Goal: Task Accomplishment & Management: Manage account settings

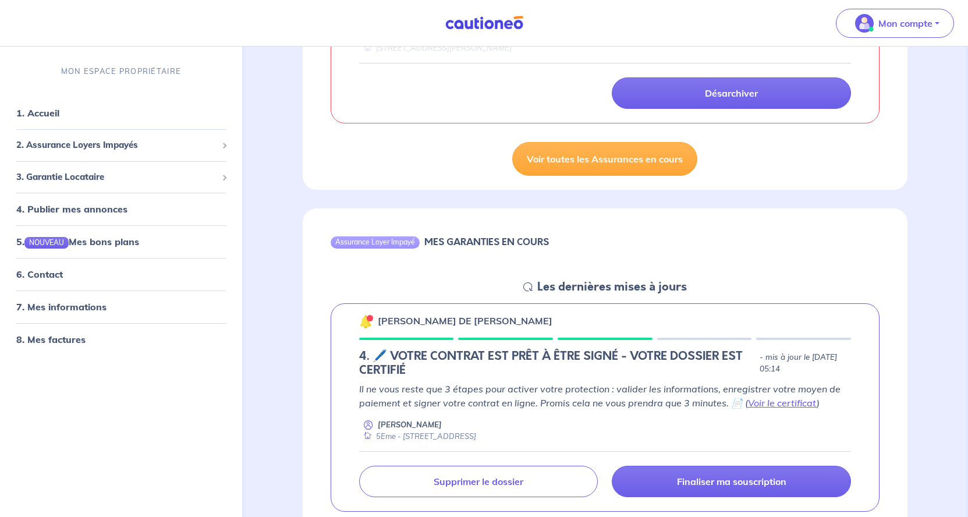
scroll to position [1009, 0]
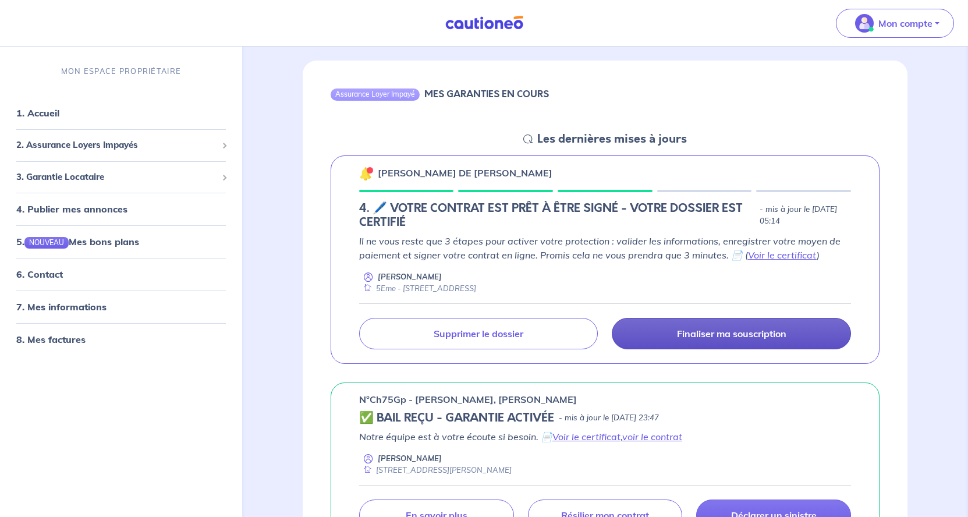
click at [724, 339] on p "Finaliser ma souscription" at bounding box center [731, 334] width 109 height 12
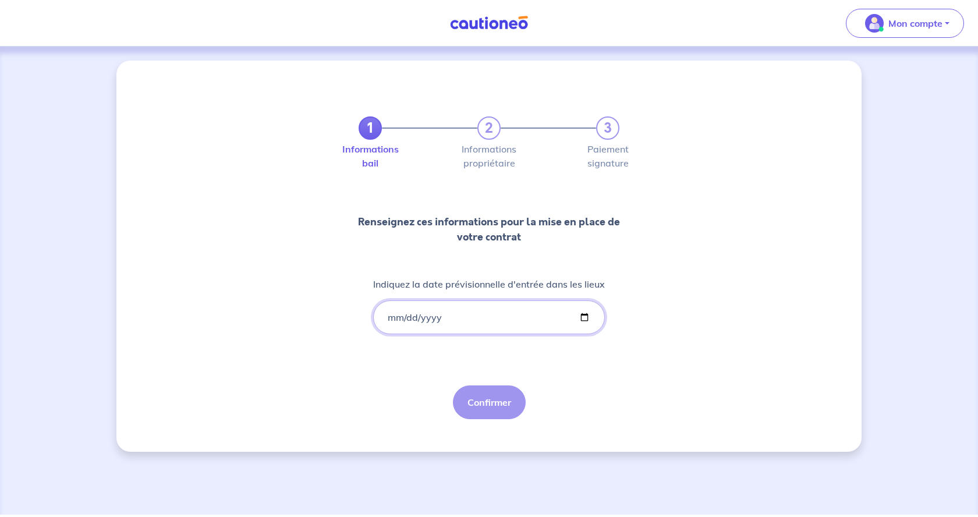
click at [584, 318] on input "Indiquez la date prévisionnelle d'entrée dans les lieux" at bounding box center [489, 317] width 232 height 34
type input "2025-10-11"
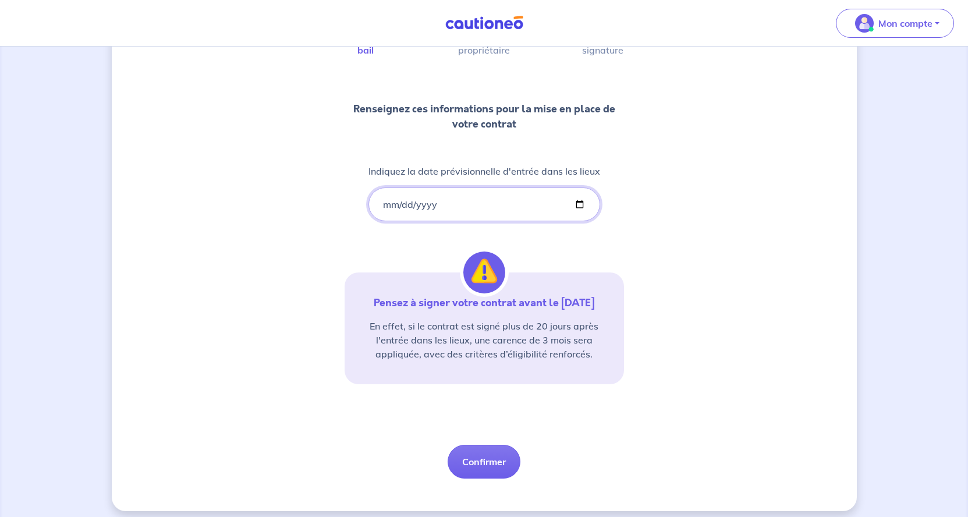
scroll to position [119, 0]
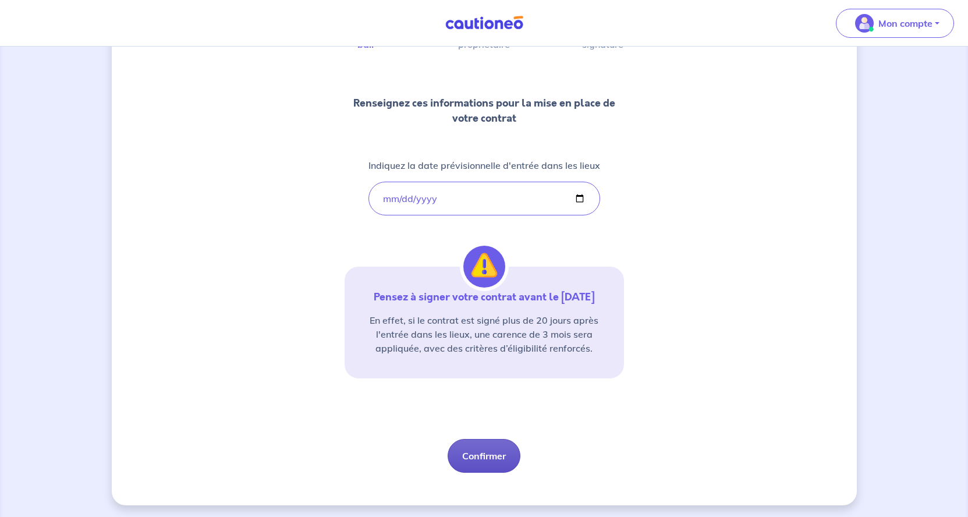
click at [478, 458] on button "Confirmer" at bounding box center [483, 456] width 73 height 34
select select "FR"
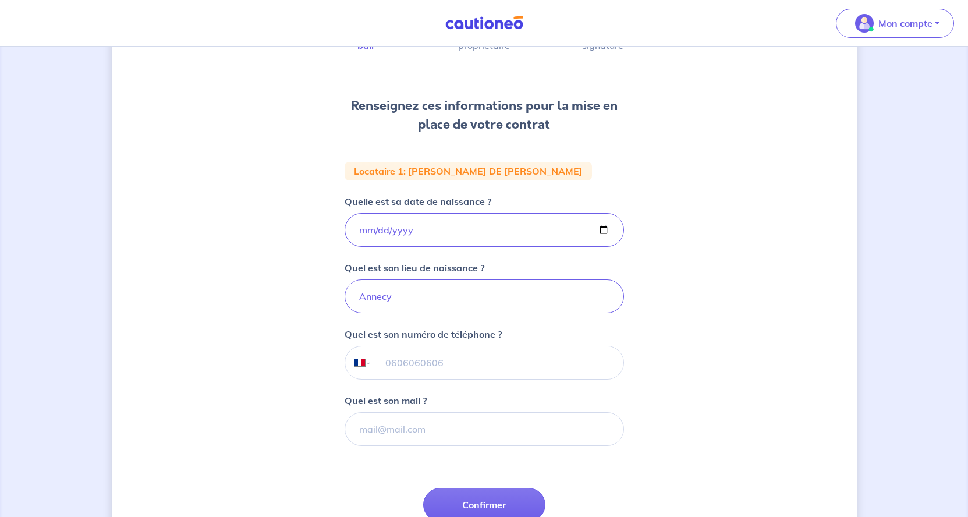
scroll to position [119, 0]
click at [425, 425] on input "Quel est son mail ?" at bounding box center [483, 428] width 279 height 34
click at [466, 356] on input "tel" at bounding box center [496, 361] width 251 height 33
type input "07 61 15 91 81"
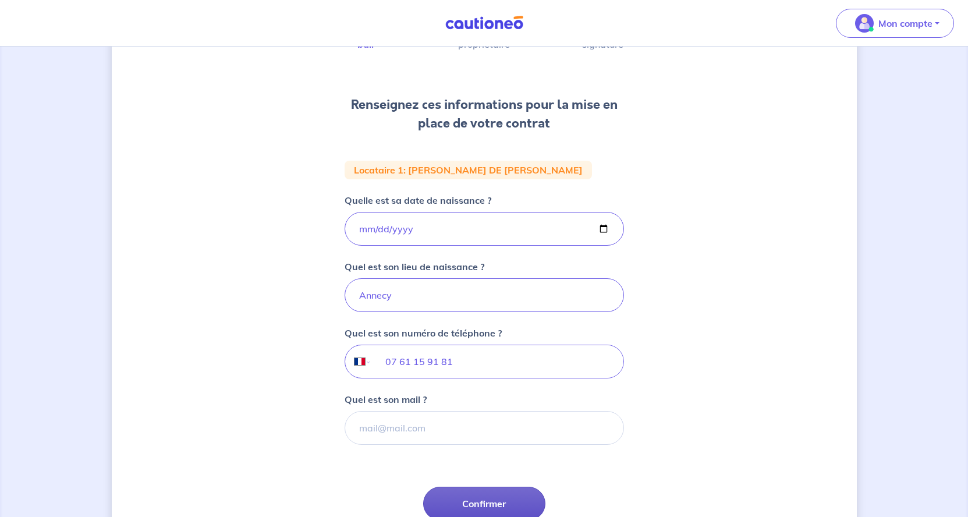
click at [501, 500] on button "Confirmer" at bounding box center [484, 503] width 122 height 34
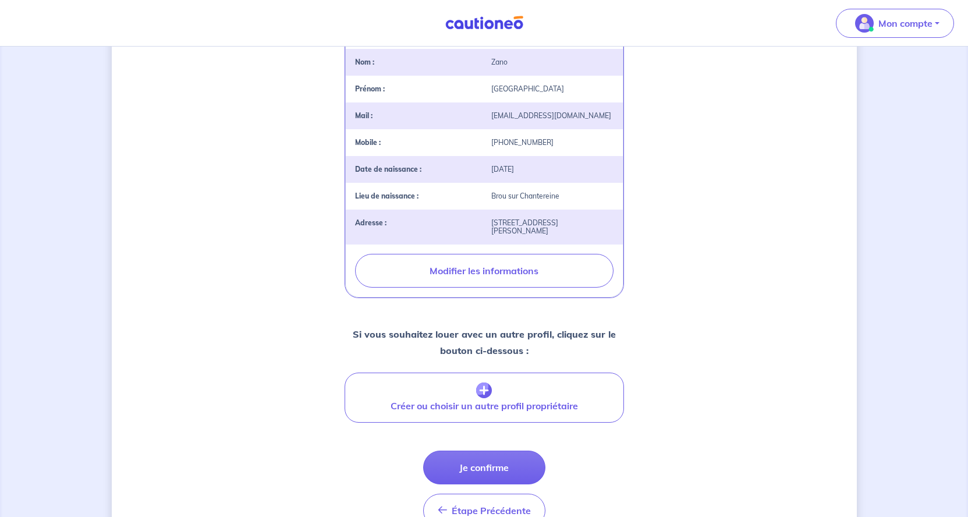
scroll to position [332, 0]
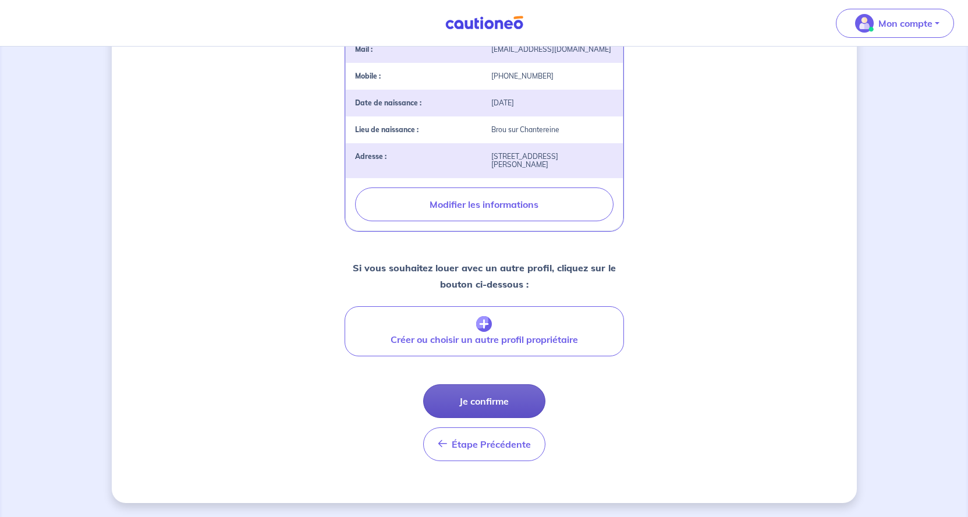
click at [489, 397] on button "Je confirme" at bounding box center [484, 401] width 122 height 34
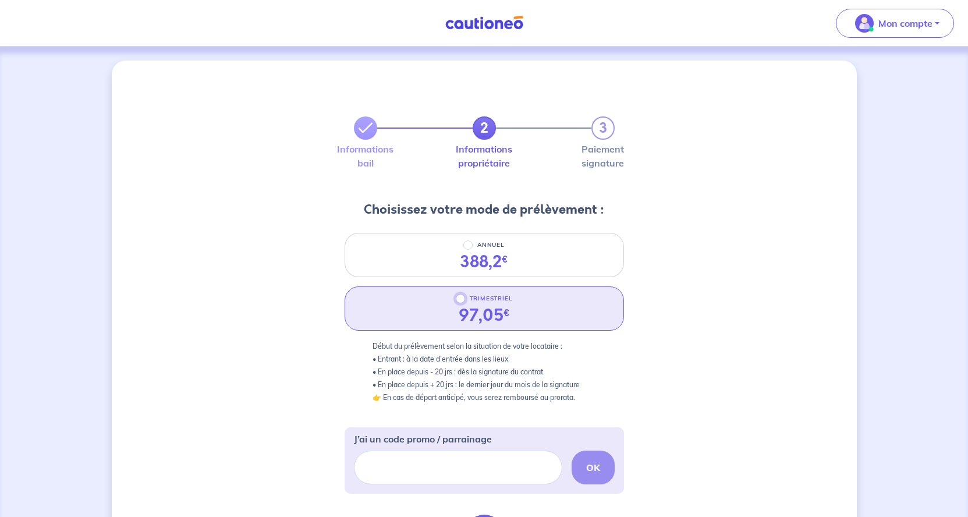
click at [460, 299] on input "TRIMESTRIEL" at bounding box center [460, 298] width 9 height 9
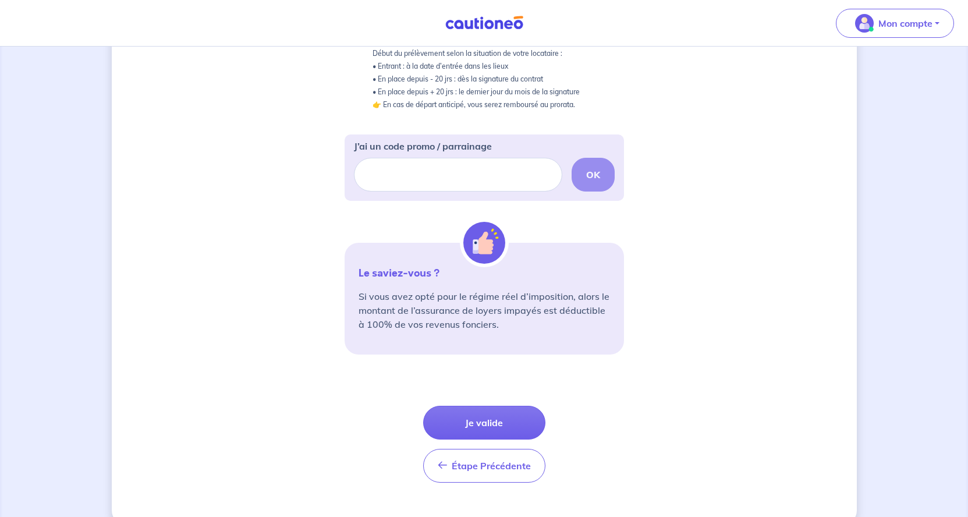
scroll to position [297, 0]
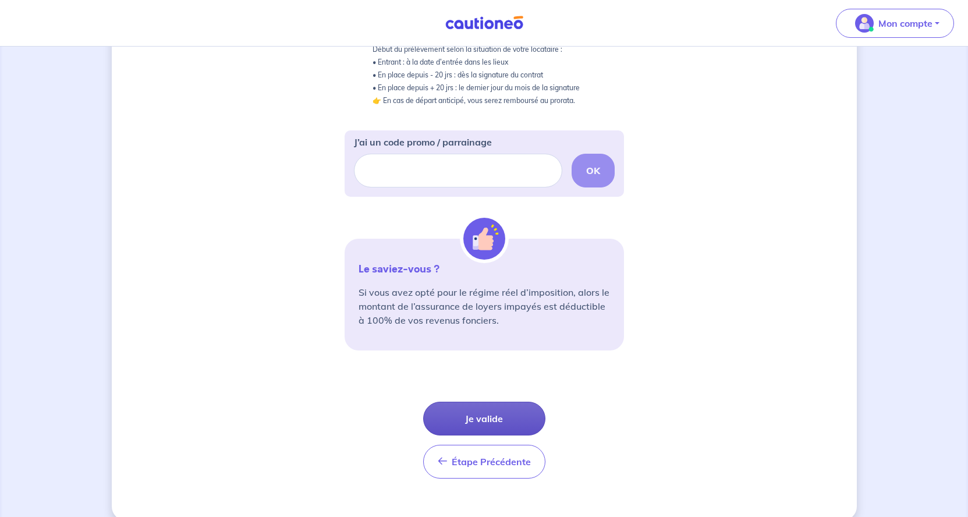
click at [484, 415] on button "Je valide" at bounding box center [484, 418] width 122 height 34
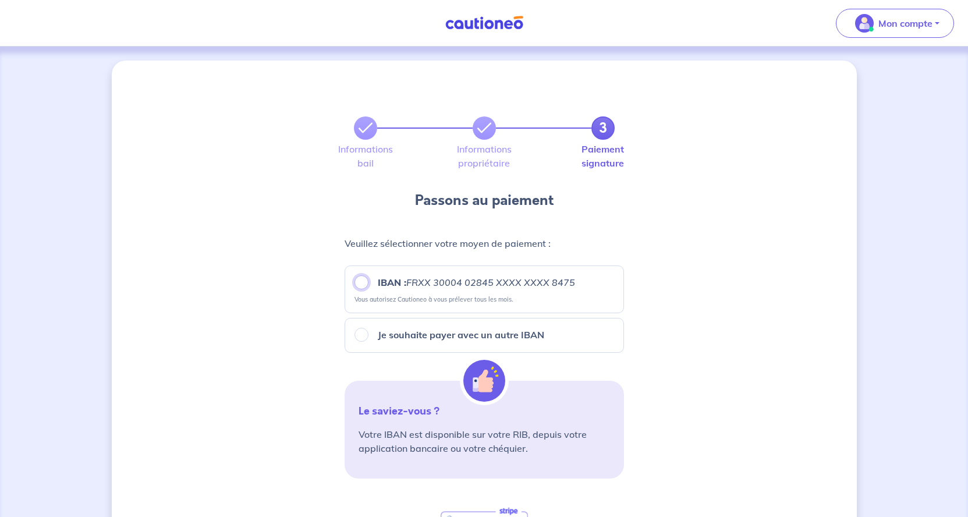
click at [363, 281] on input "IBAN : FRXX 30004 02845 XXXX XXXX 8475" at bounding box center [361, 282] width 14 height 14
radio input "true"
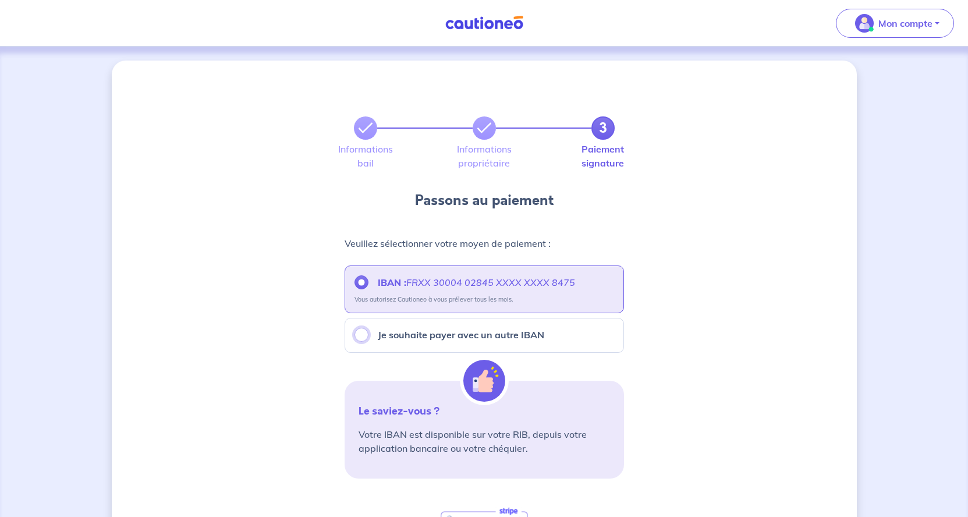
click at [361, 335] on input "Je souhaite payer avec un autre IBAN" at bounding box center [361, 335] width 14 height 14
radio input "true"
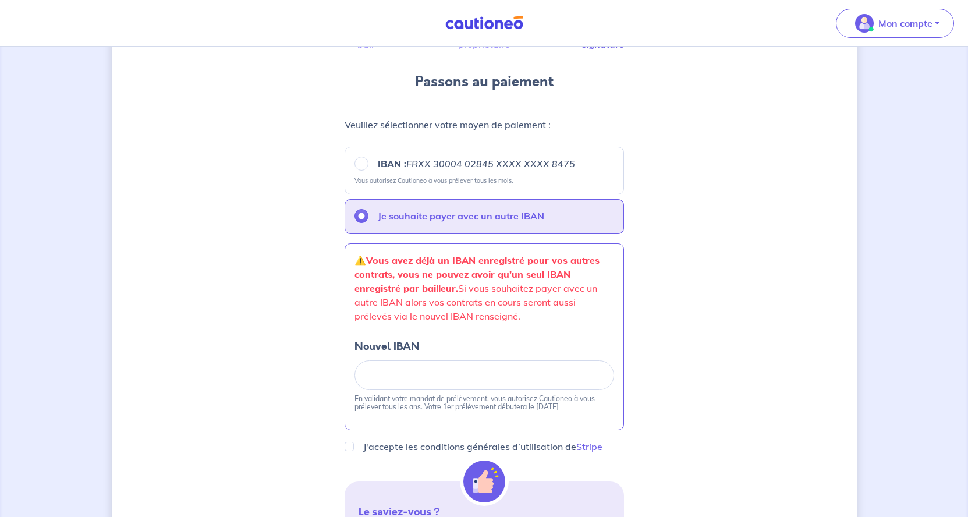
scroll to position [112, 0]
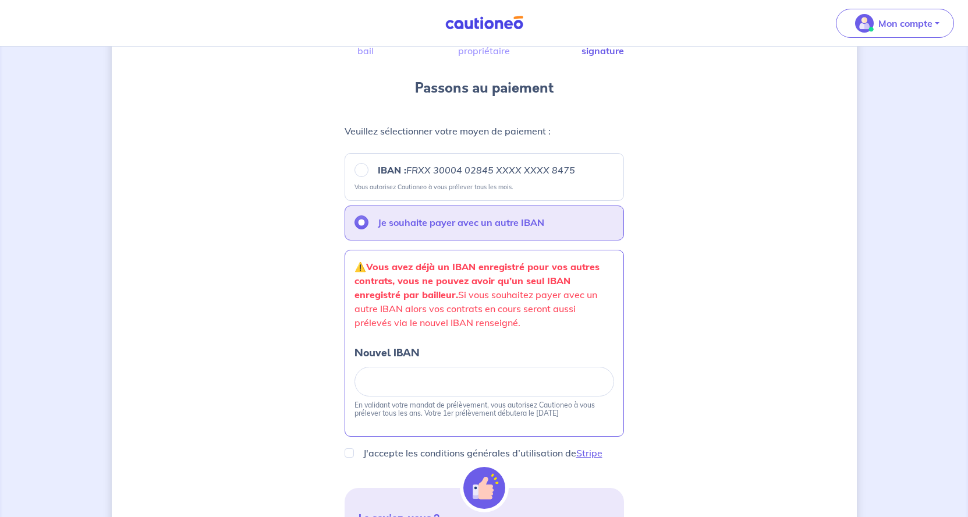
click at [620, 421] on div "⚠️️ Vous avez déjà un IBAN enregistré pour vos autres contrats, vous ne pouvez …" at bounding box center [483, 343] width 279 height 187
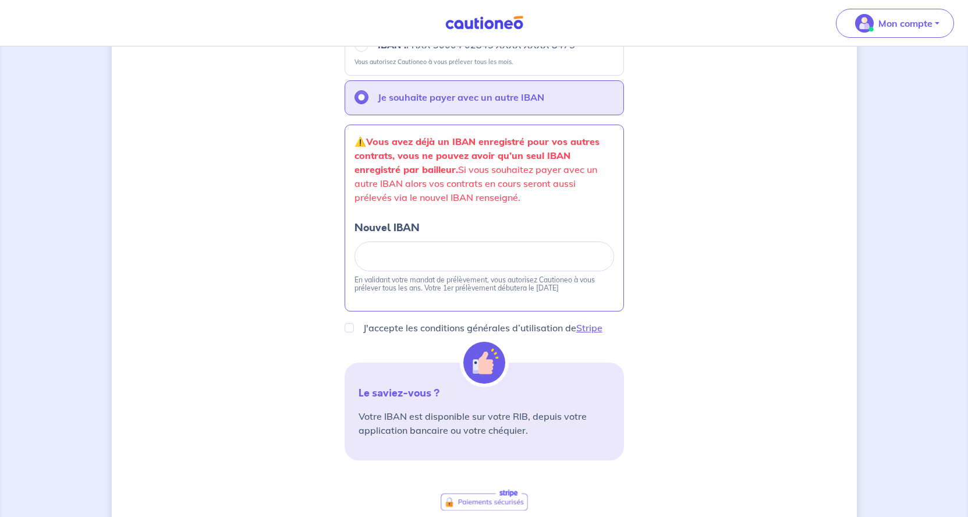
scroll to position [0, 0]
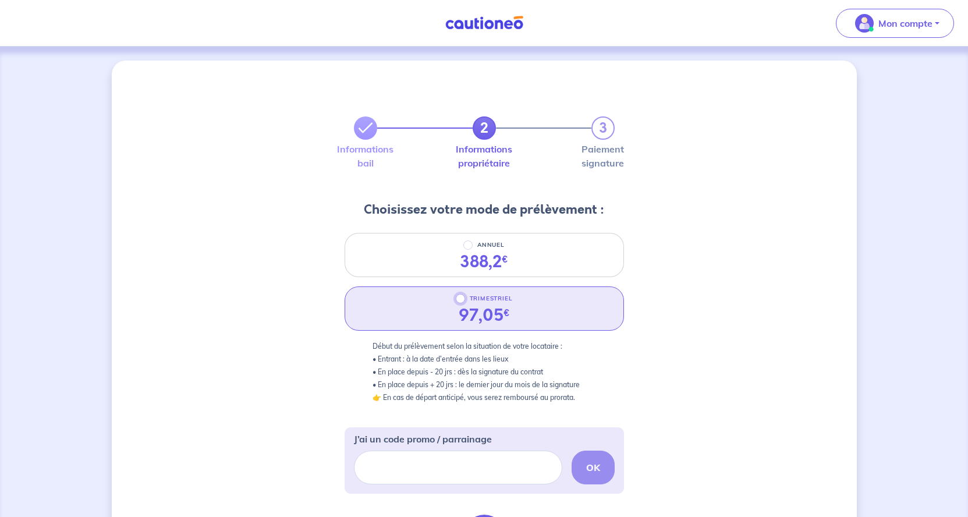
click at [463, 301] on input "TRIMESTRIEL" at bounding box center [460, 298] width 9 height 9
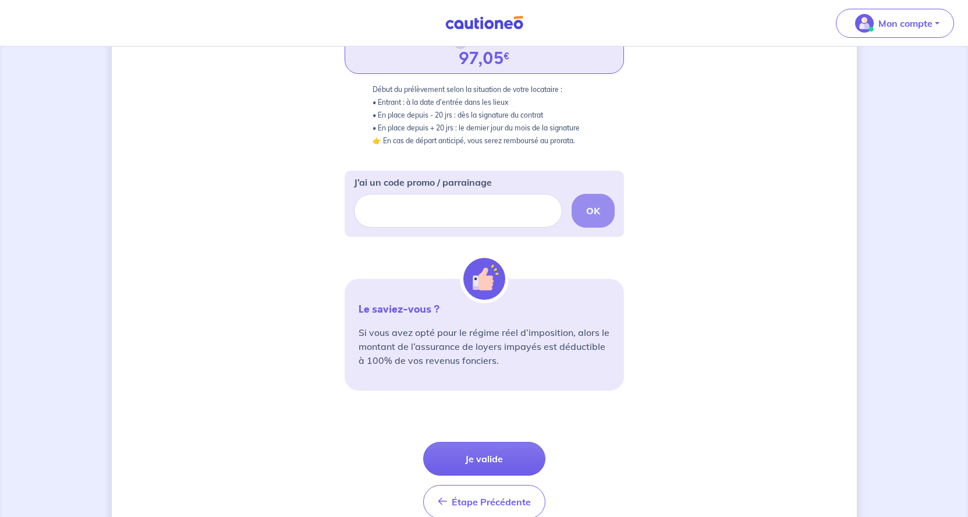
scroll to position [297, 0]
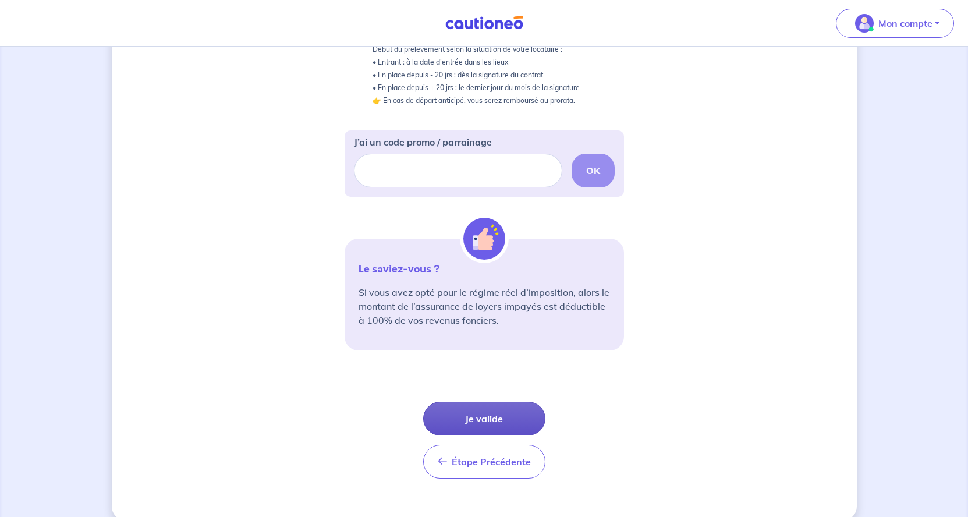
click at [496, 415] on button "Je valide" at bounding box center [484, 418] width 122 height 34
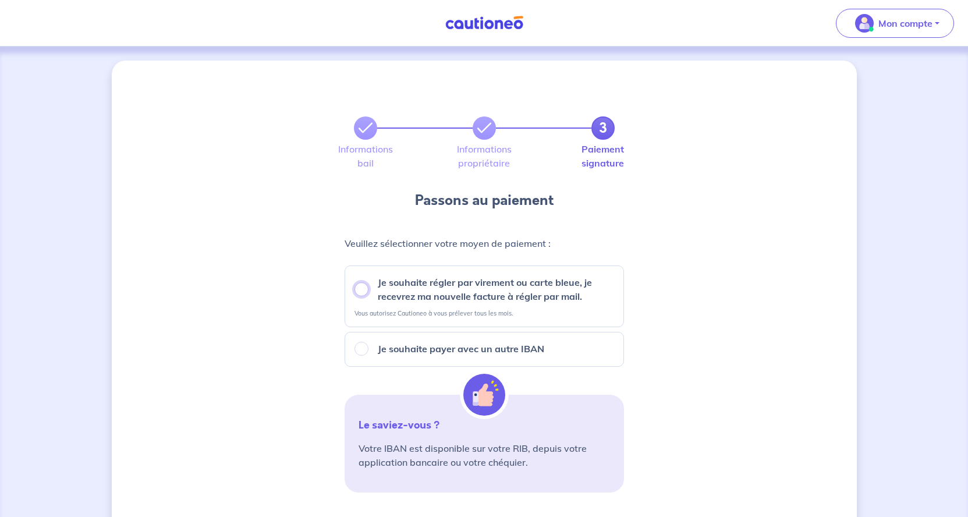
click at [358, 289] on input "Je souhaite régler par virement ou carte bleue, je recevrez ma nouvelle facture…" at bounding box center [361, 289] width 14 height 14
radio input "true"
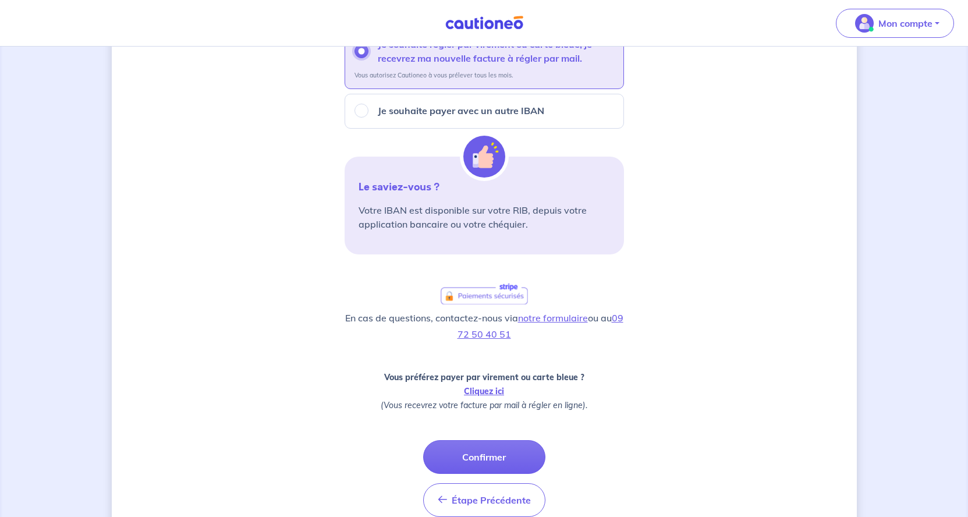
scroll to position [234, 0]
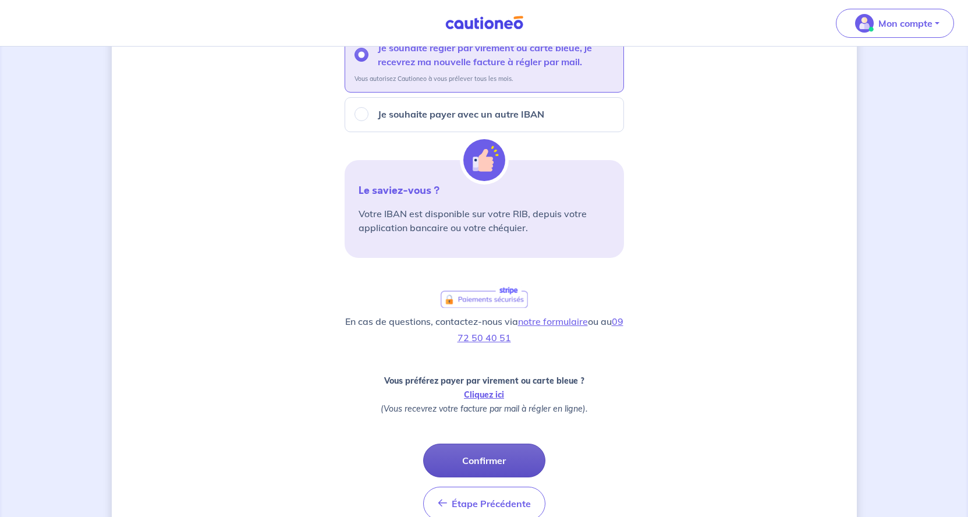
click at [479, 458] on button "Confirmer" at bounding box center [484, 460] width 122 height 34
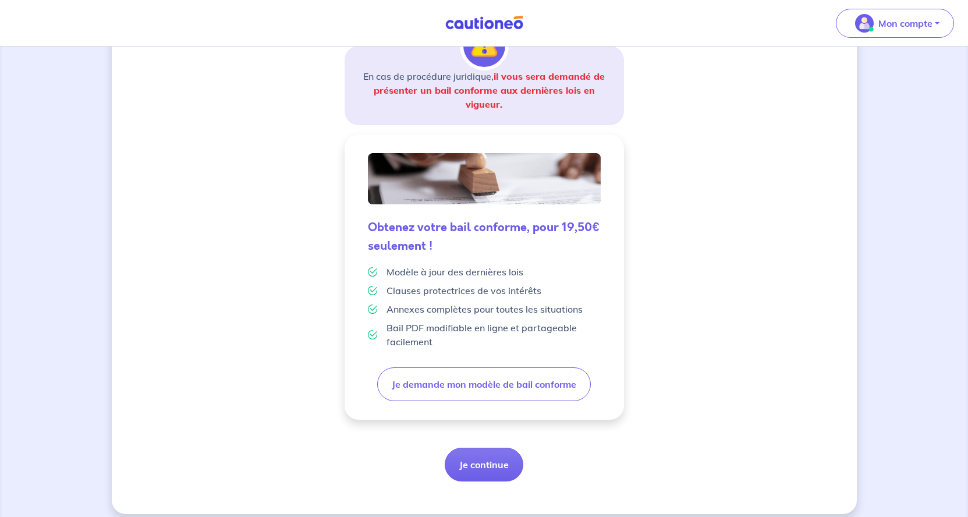
scroll to position [216, 0]
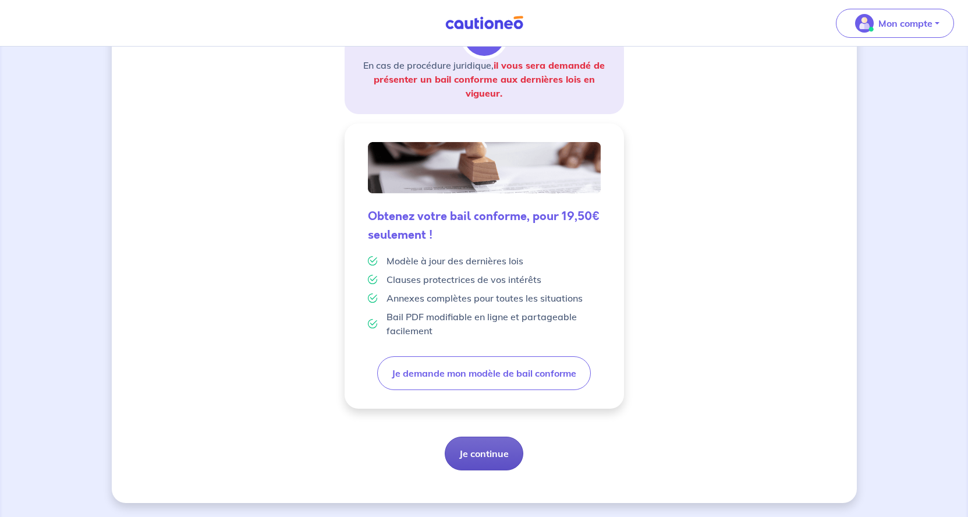
click at [483, 451] on button "Je continue" at bounding box center [484, 453] width 79 height 34
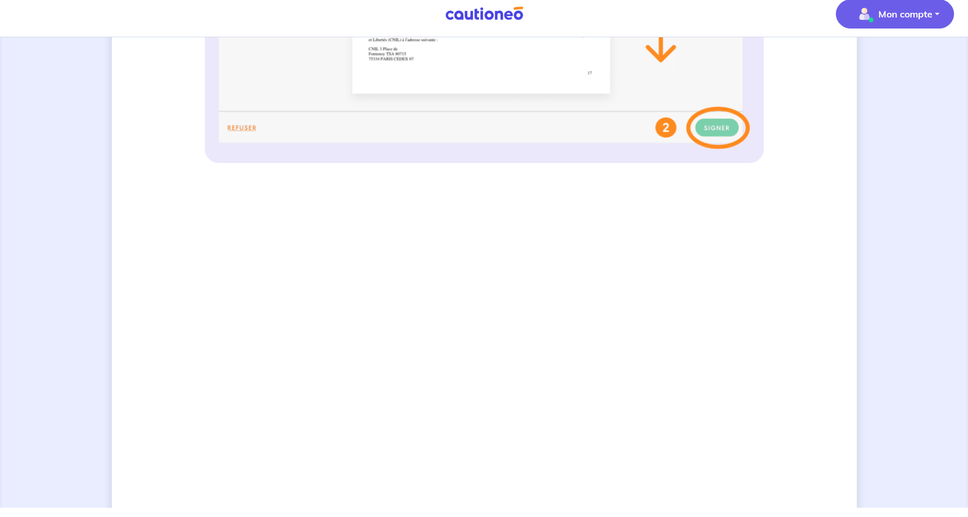
scroll to position [653, 0]
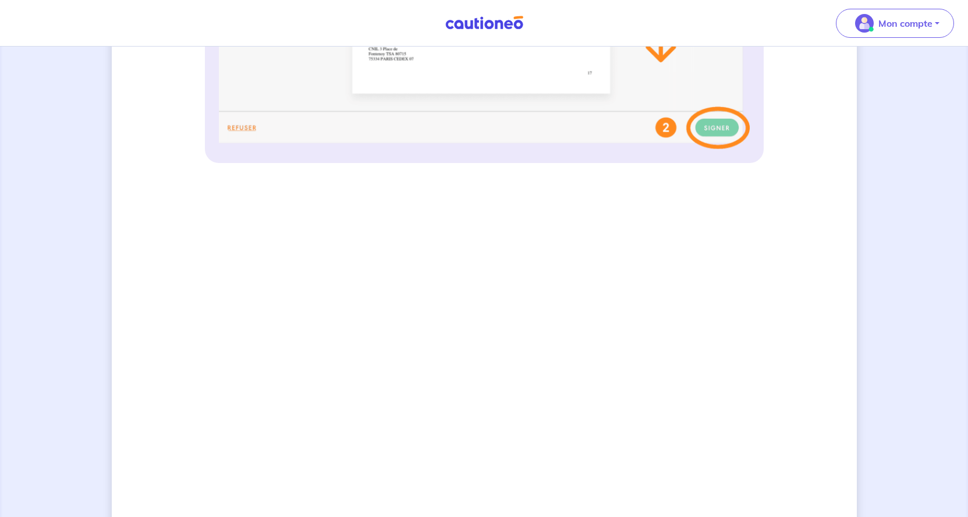
click at [788, 336] on div "3 Informations bail Informations propriétaire Paiement signature Signature de v…" at bounding box center [484, 99] width 745 height 1383
click at [792, 205] on div "3 Informations bail Informations propriétaire Paiement signature Signature de v…" at bounding box center [484, 99] width 745 height 1383
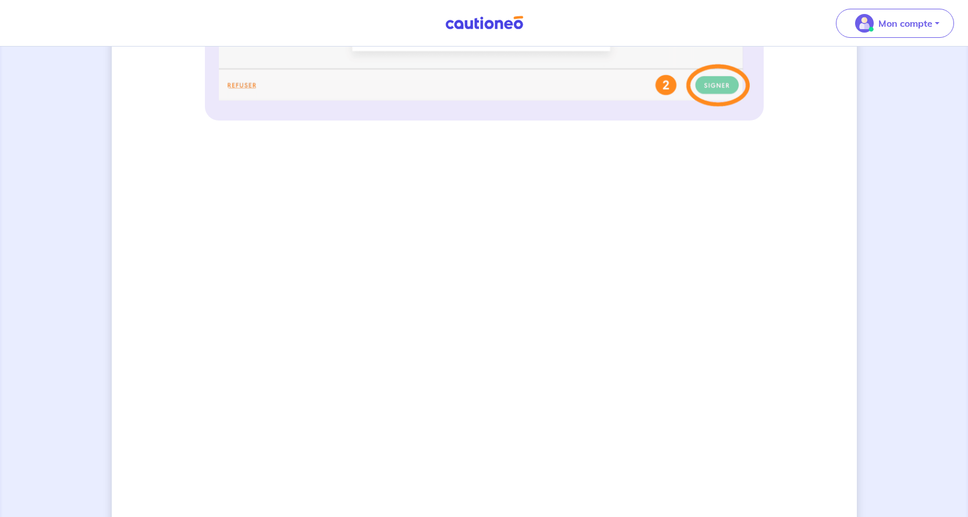
scroll to position [703, 0]
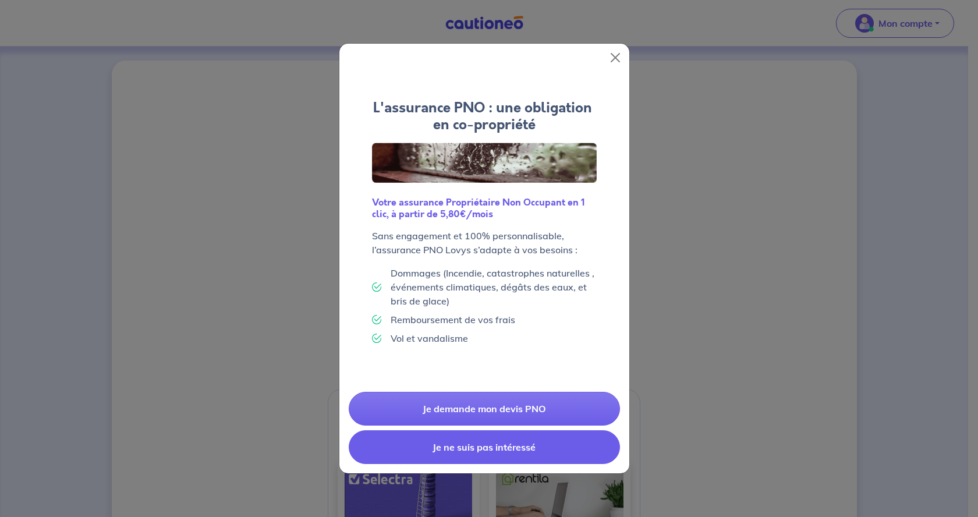
click at [520, 463] on button "Je ne suis pas intéressé" at bounding box center [484, 447] width 271 height 34
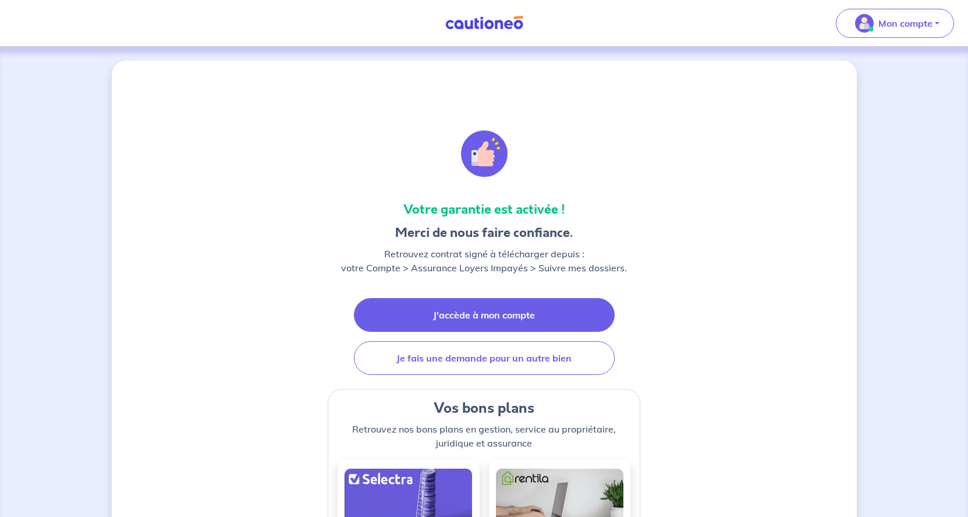
click at [500, 314] on link "J'accède à mon compte" at bounding box center [484, 315] width 261 height 34
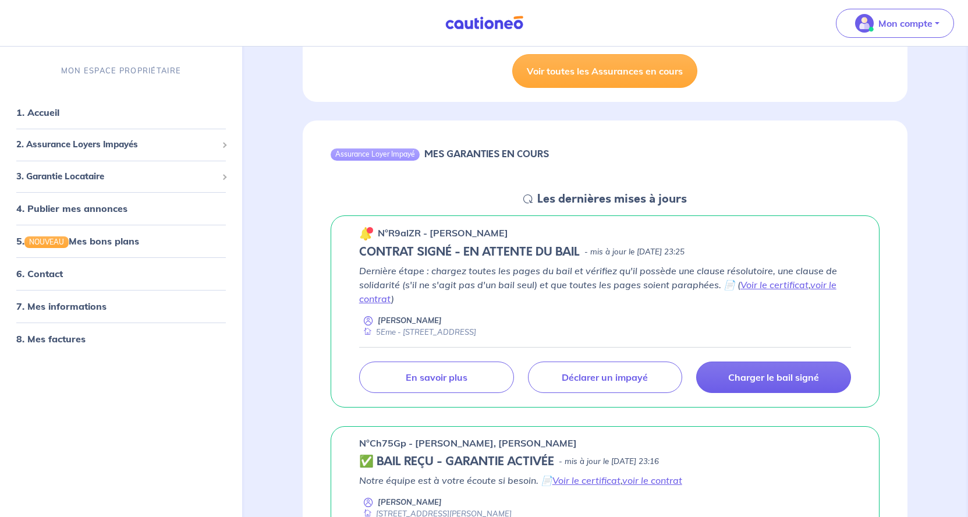
scroll to position [950, 0]
click at [785, 290] on link "Voir le certificat" at bounding box center [774, 284] width 68 height 12
click at [821, 299] on link "voir le contrat" at bounding box center [597, 291] width 477 height 26
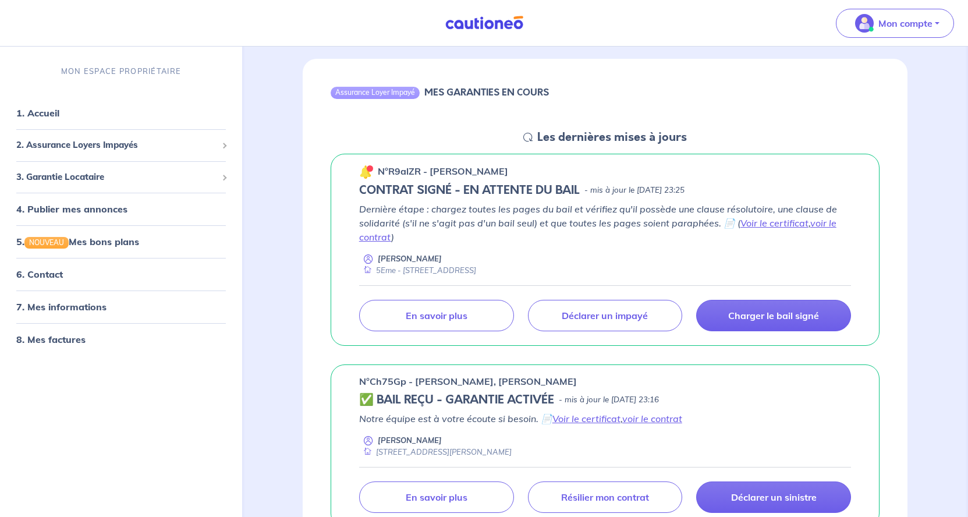
scroll to position [1009, 0]
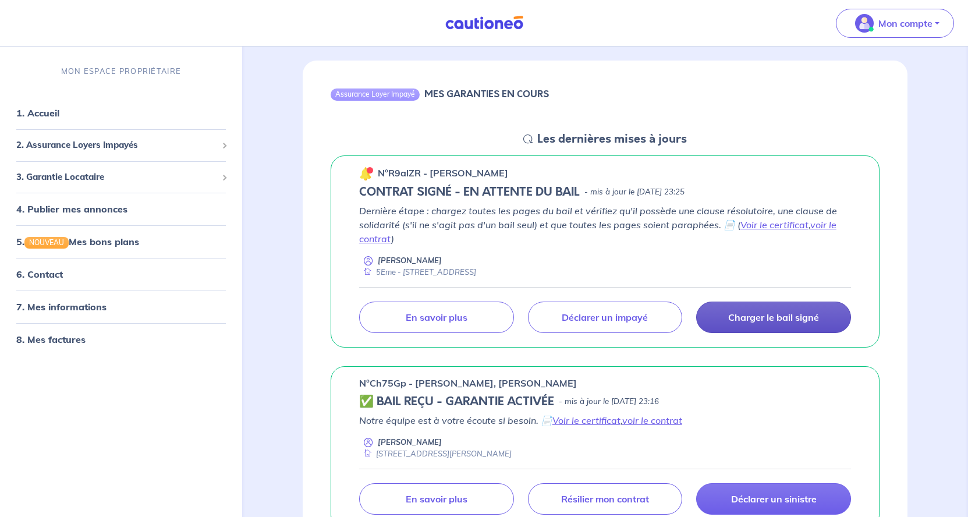
click at [790, 323] on p "Charger le bail signé" at bounding box center [773, 317] width 91 height 12
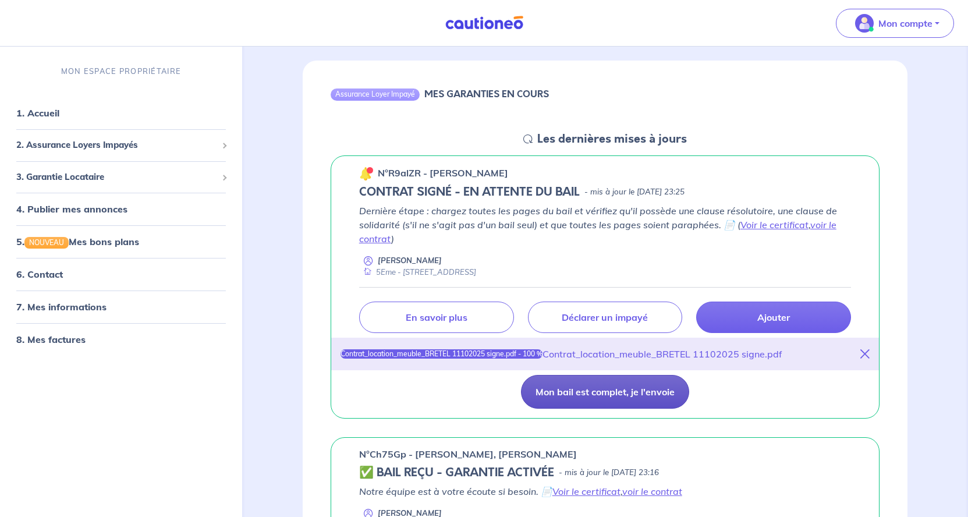
click at [600, 404] on button "Mon bail est complet, je l'envoie" at bounding box center [605, 392] width 168 height 34
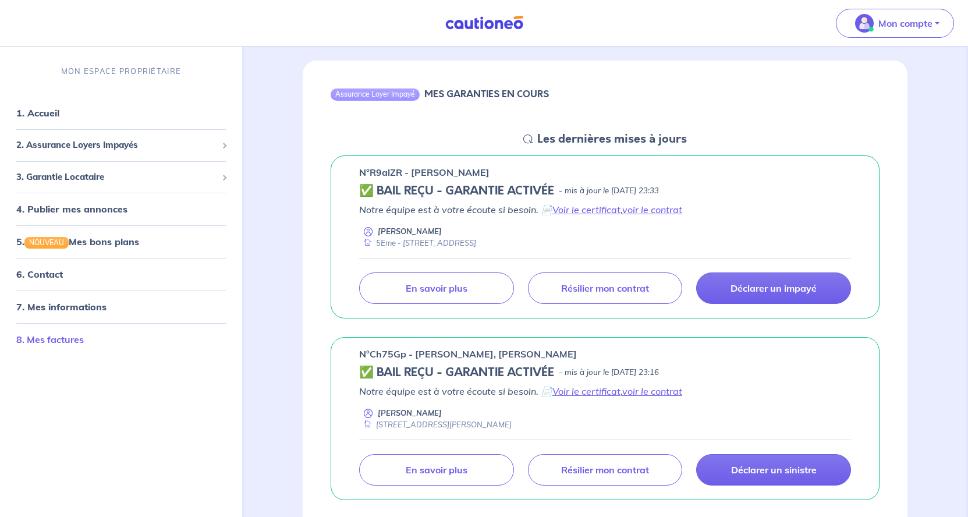
click at [62, 344] on link "8. Mes factures" at bounding box center [49, 339] width 67 height 12
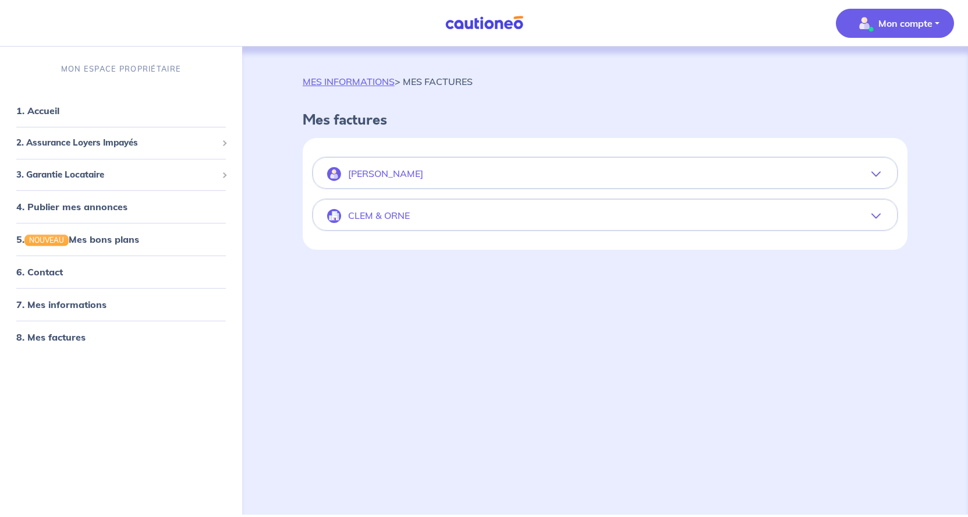
click at [654, 177] on button "[PERSON_NAME]" at bounding box center [605, 174] width 584 height 28
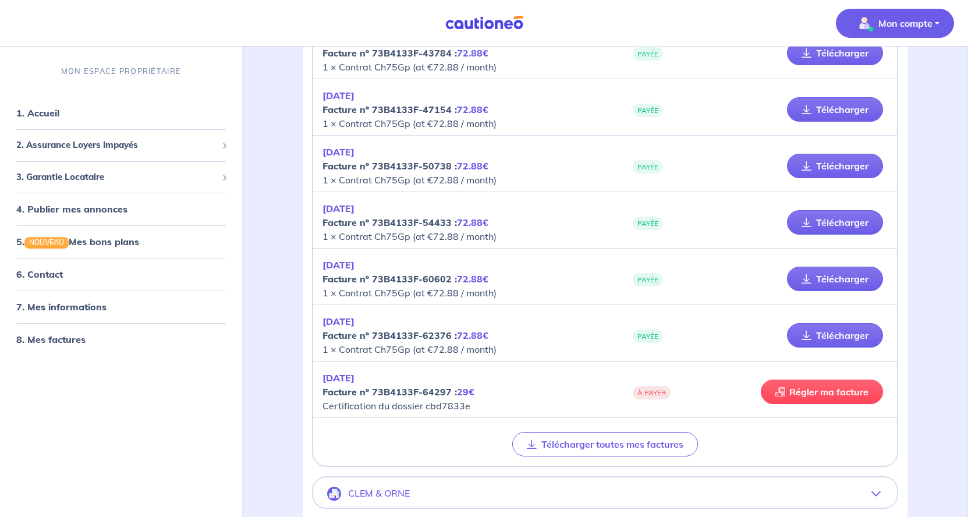
scroll to position [1163, 0]
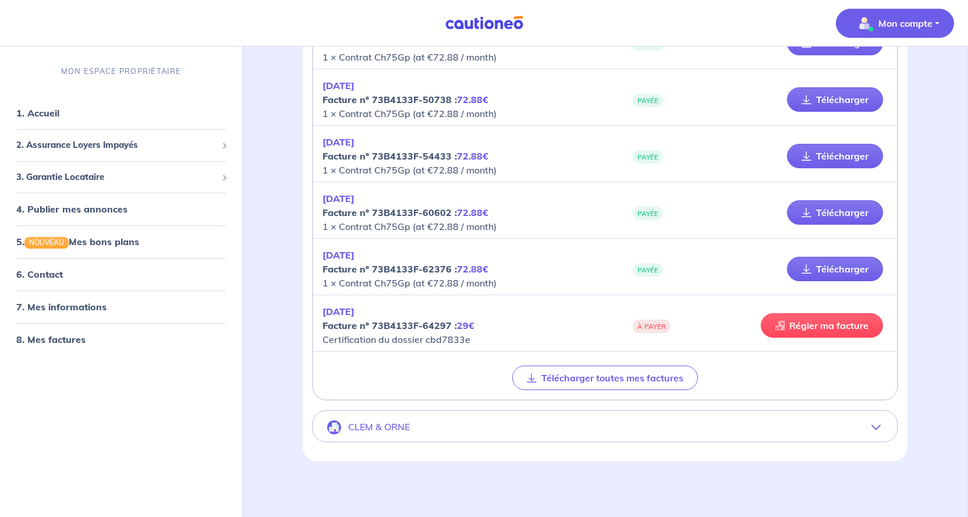
click at [498, 413] on button "CLEM & ORNE" at bounding box center [605, 427] width 584 height 28
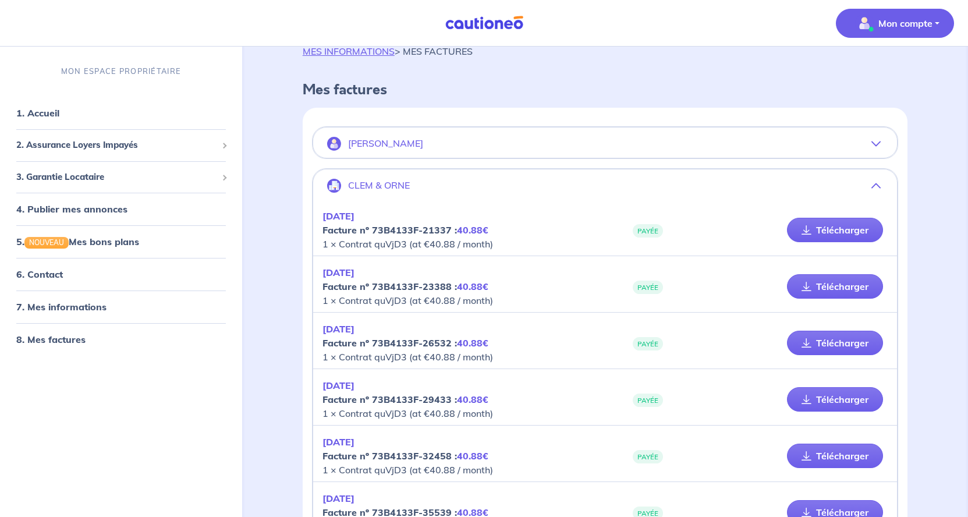
scroll to position [0, 0]
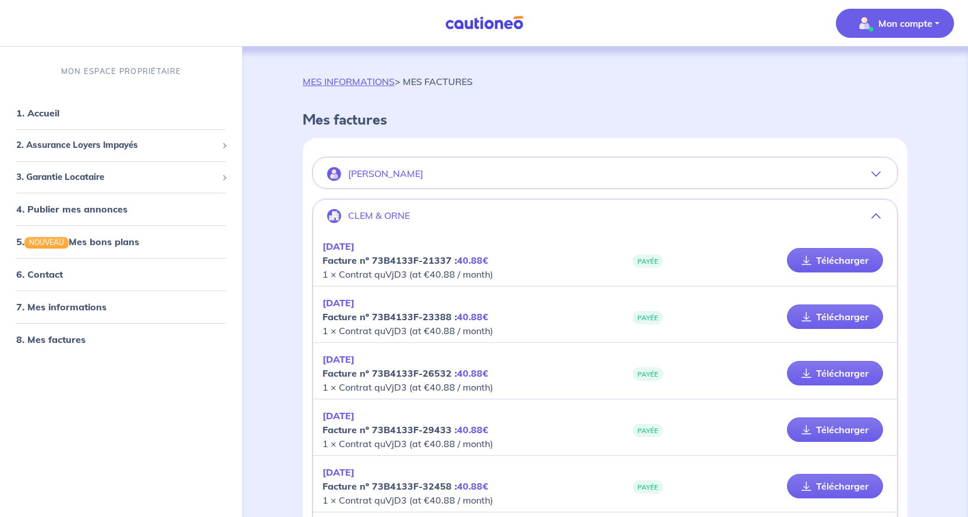
click at [472, 180] on button "[PERSON_NAME]" at bounding box center [605, 174] width 584 height 28
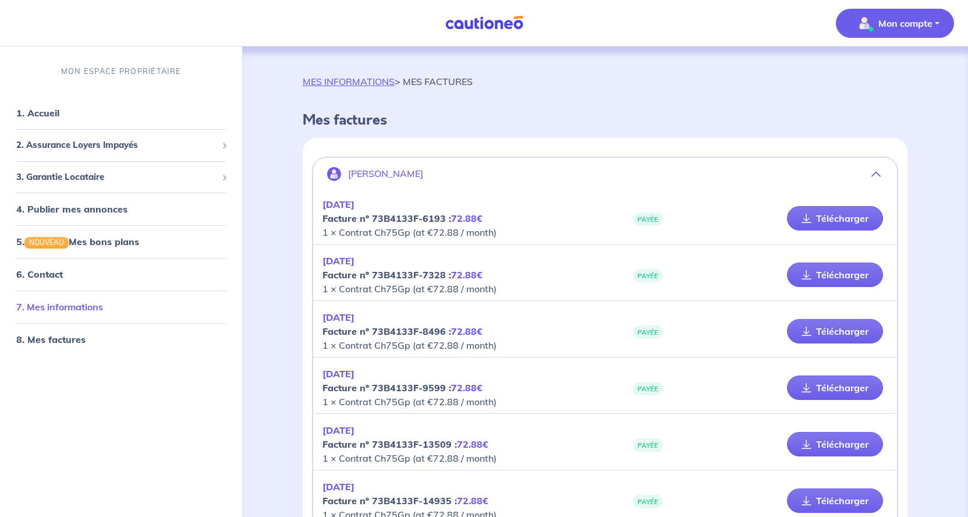
click at [81, 312] on link "7. Mes informations" at bounding box center [59, 307] width 87 height 12
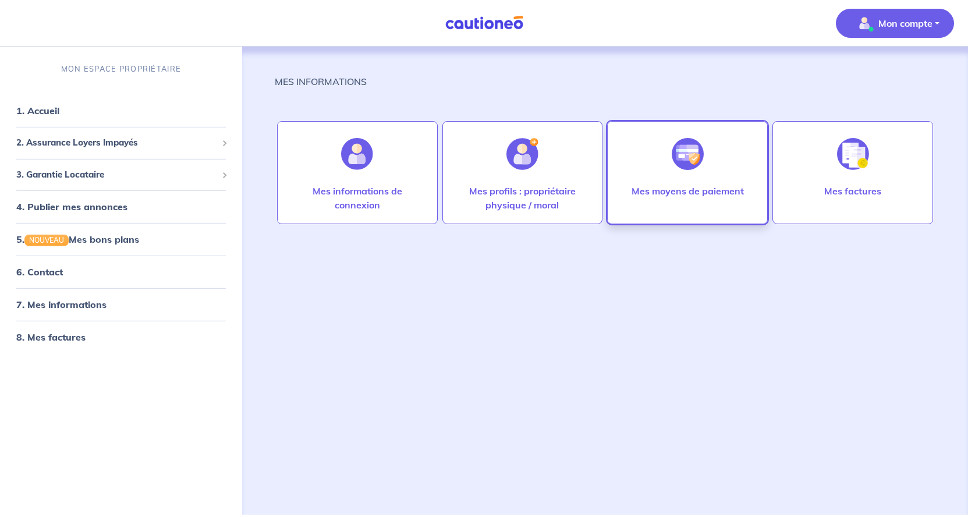
click at [720, 166] on div "Mes moyens de paiement" at bounding box center [687, 172] width 161 height 103
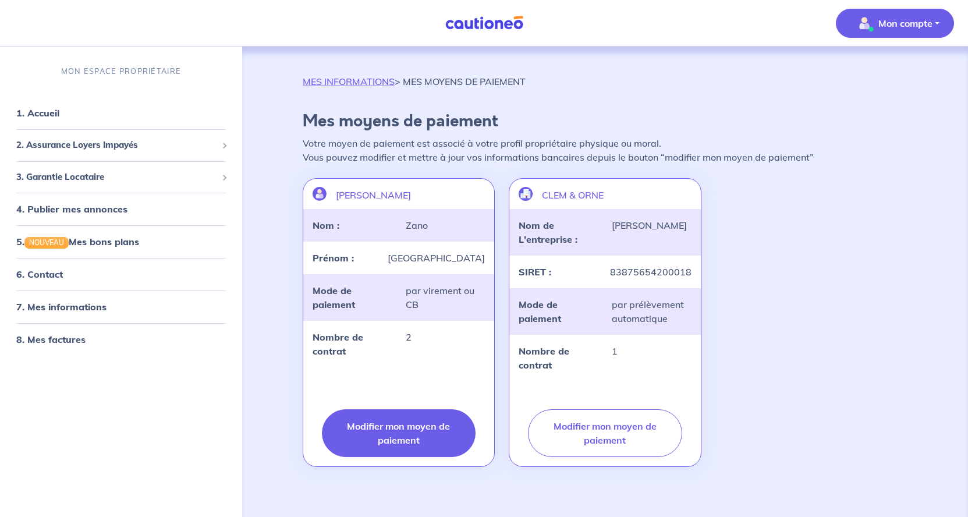
click at [399, 441] on button "Modifier mon moyen de paiement" at bounding box center [399, 433] width 154 height 48
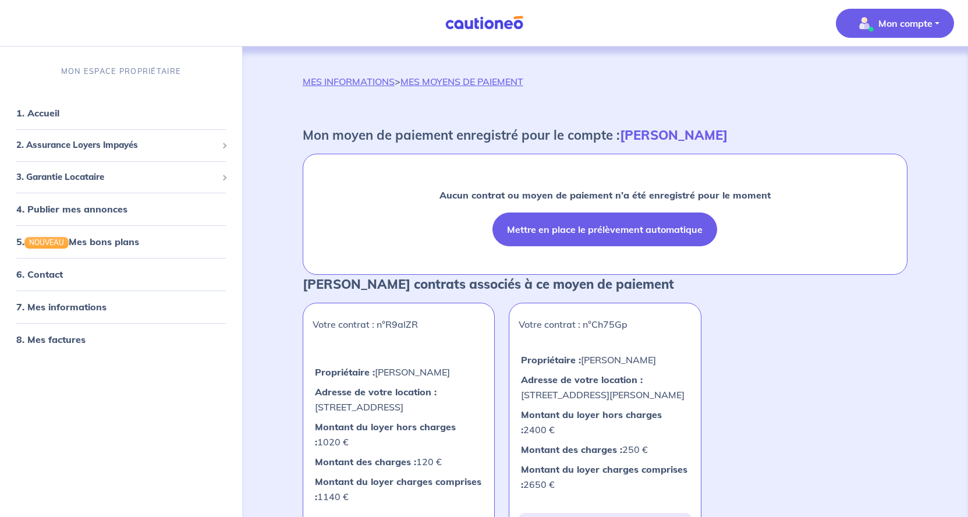
click at [633, 219] on button "Mettre en place le prélèvement automatique" at bounding box center [604, 229] width 225 height 34
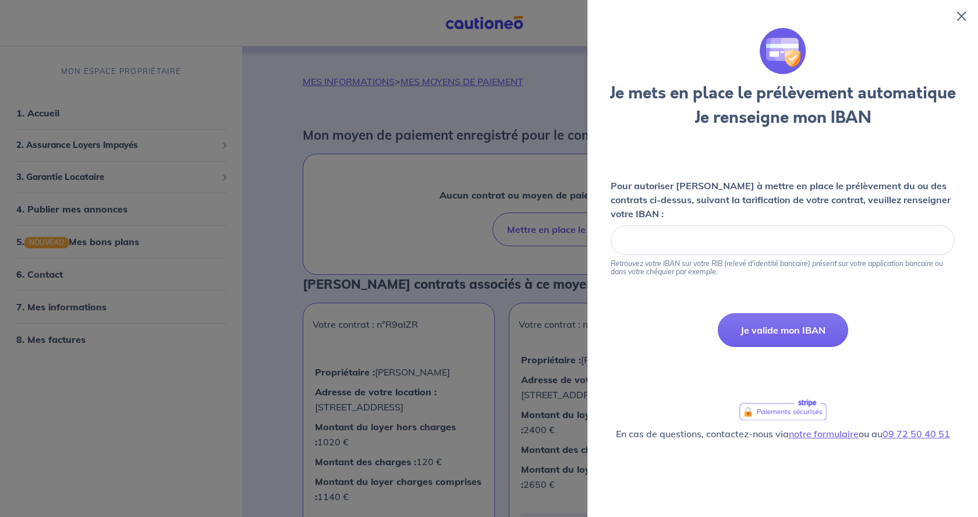
click at [961, 18] on icon at bounding box center [961, 16] width 9 height 9
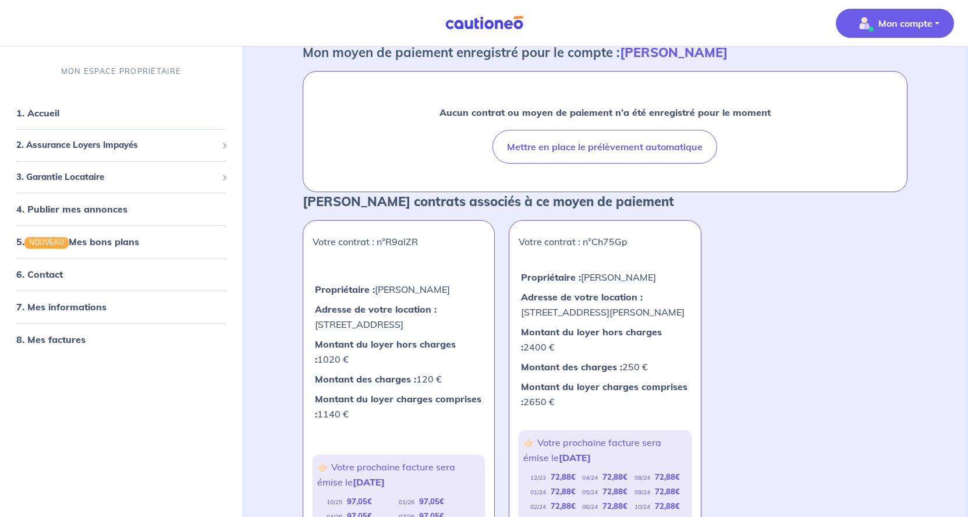
scroll to position [119, 0]
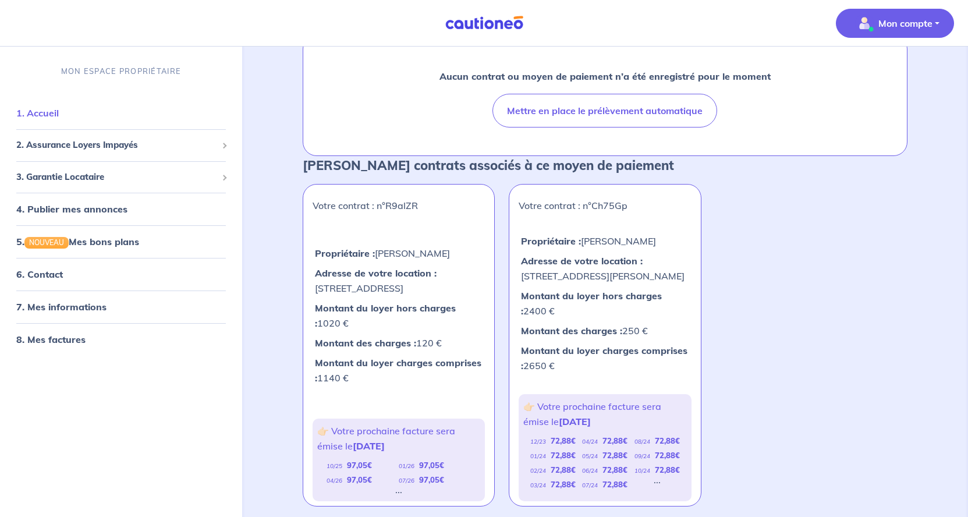
click at [45, 116] on link "1. Accueil" at bounding box center [37, 113] width 42 height 12
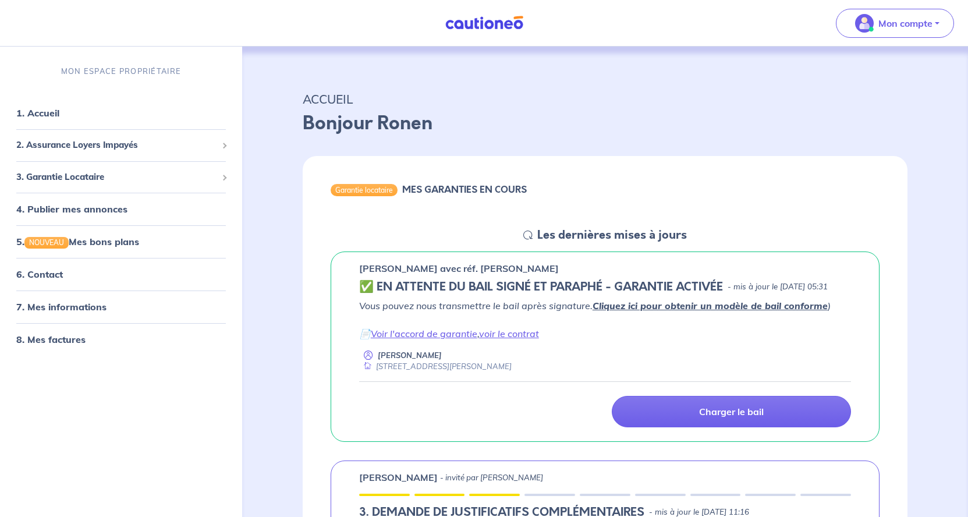
scroll to position [59, 0]
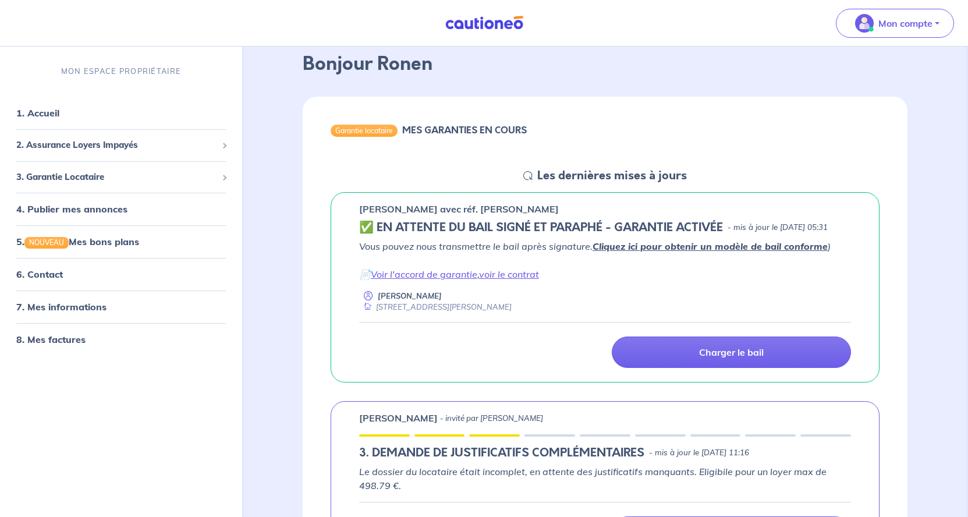
click at [697, 252] on link "Cliquez ici pour obtenir un modèle de bail conforme" at bounding box center [709, 246] width 235 height 12
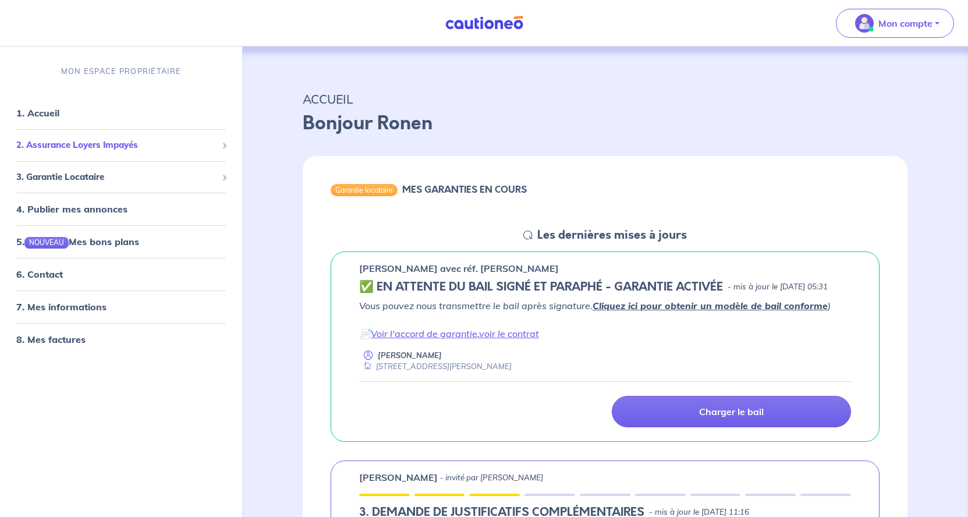
click at [159, 147] on span "2. Assurance Loyers Impayés" at bounding box center [116, 144] width 201 height 13
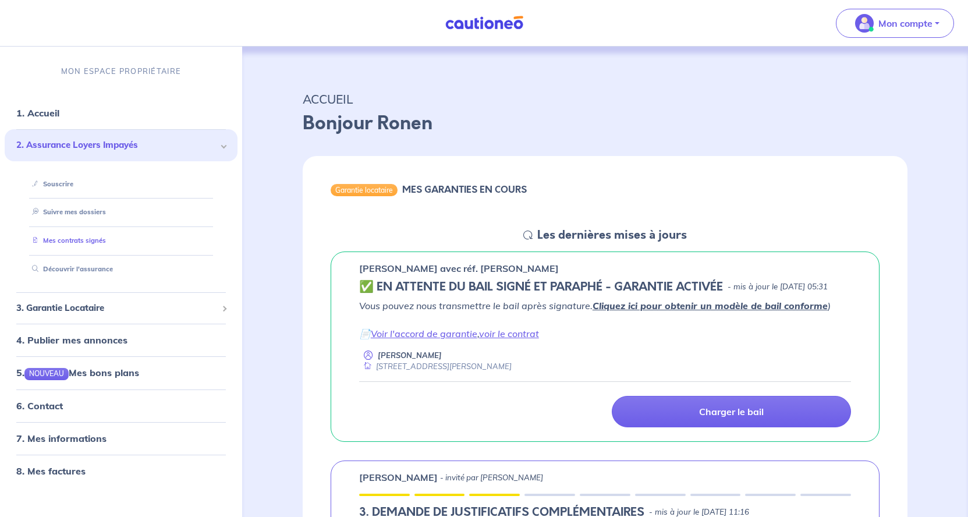
click at [79, 239] on link "Mes contrats signés" at bounding box center [66, 240] width 79 height 8
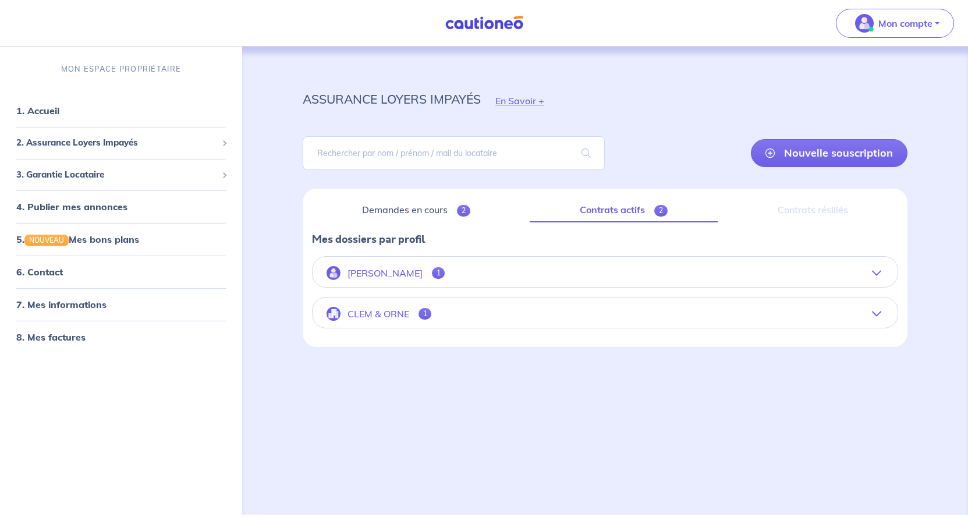
click at [629, 214] on link "Contrats actifs 2" at bounding box center [624, 210] width 188 height 24
click at [868, 272] on button "[PERSON_NAME] 1" at bounding box center [604, 273] width 585 height 28
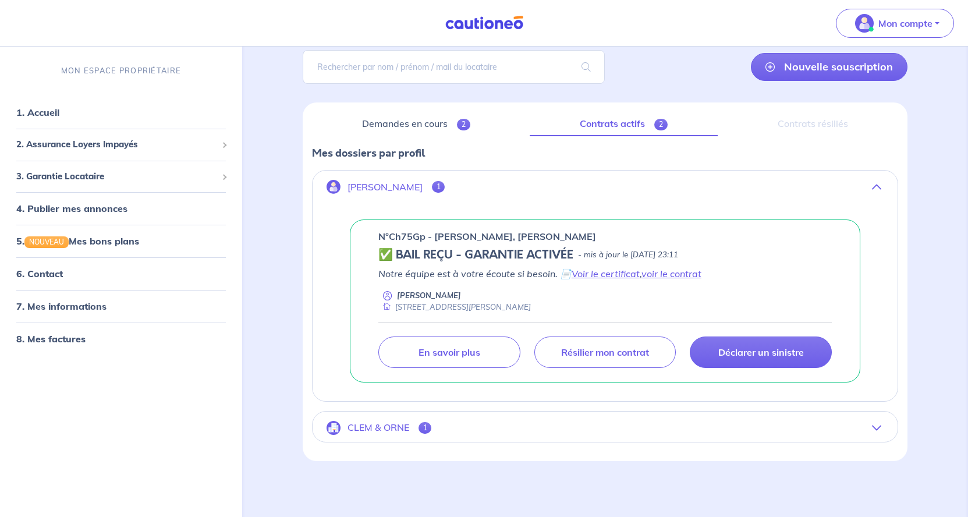
scroll to position [114, 0]
click at [879, 423] on icon "button" at bounding box center [876, 427] width 9 height 9
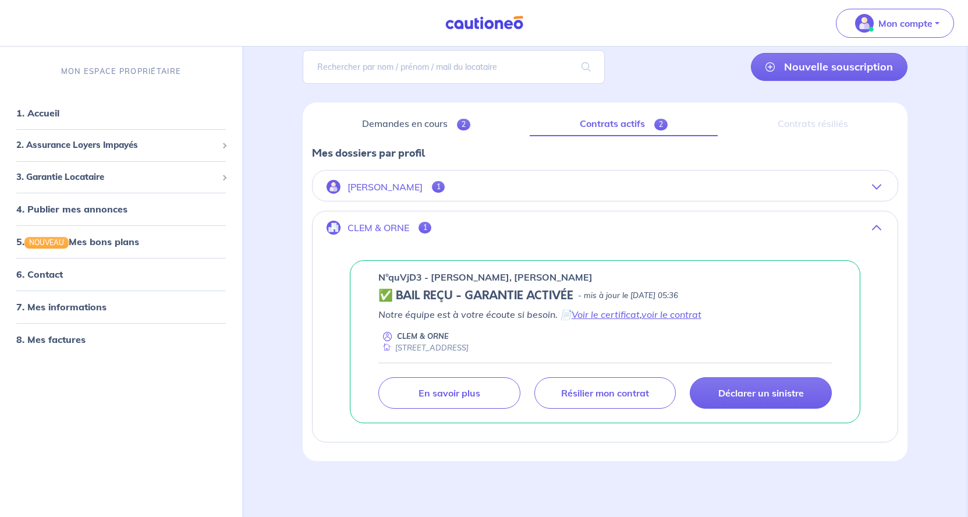
click at [854, 173] on button "[PERSON_NAME] 1" at bounding box center [604, 187] width 585 height 28
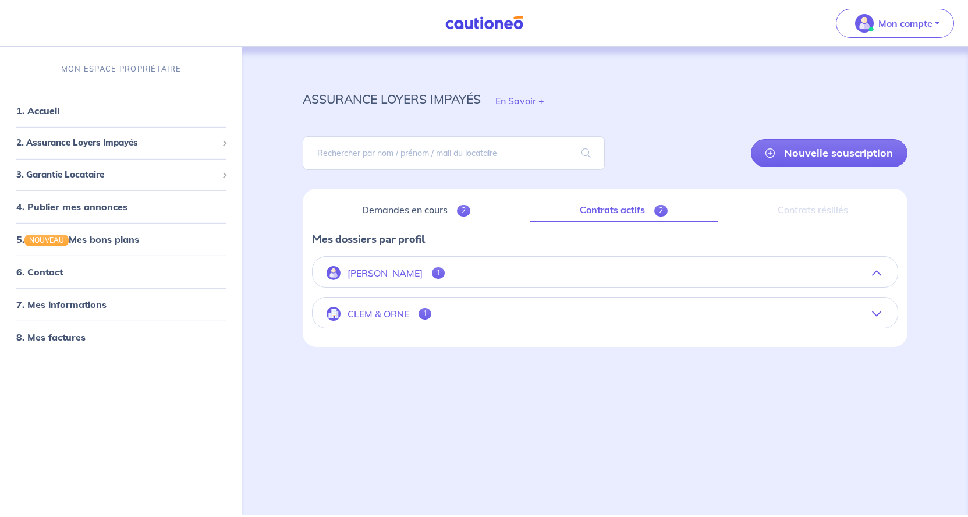
scroll to position [26, 0]
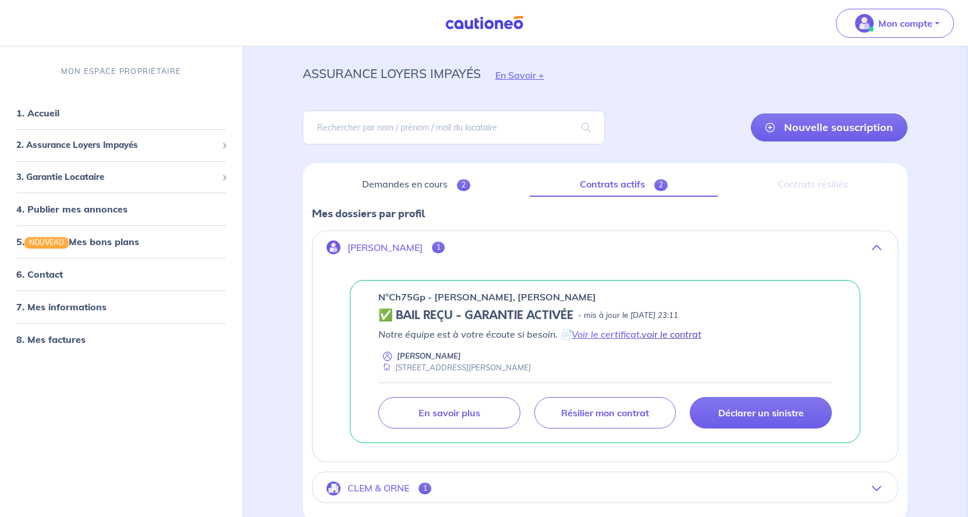
click at [662, 335] on link "voir le contrat" at bounding box center [671, 334] width 60 height 12
click at [414, 183] on link "Demandes en cours 2" at bounding box center [416, 184] width 208 height 24
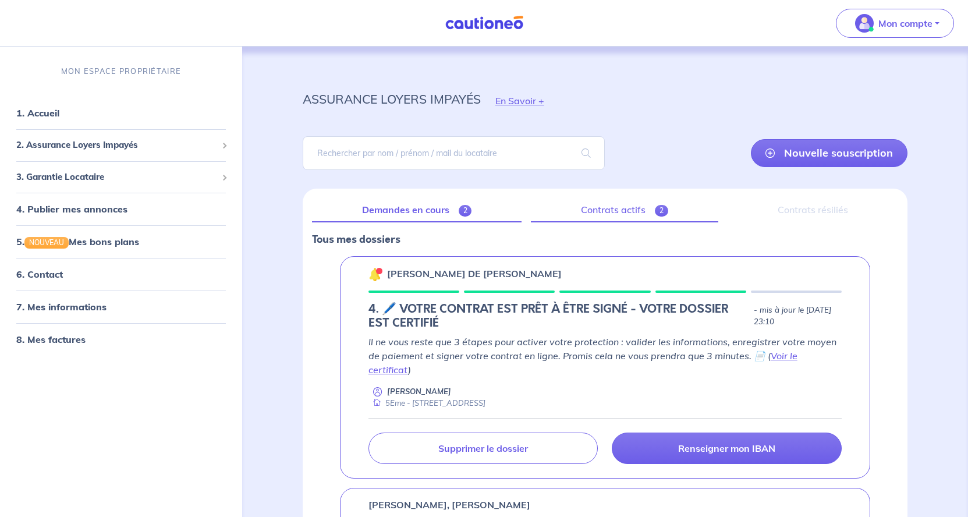
click at [624, 212] on link "Contrats actifs 2" at bounding box center [624, 210] width 187 height 24
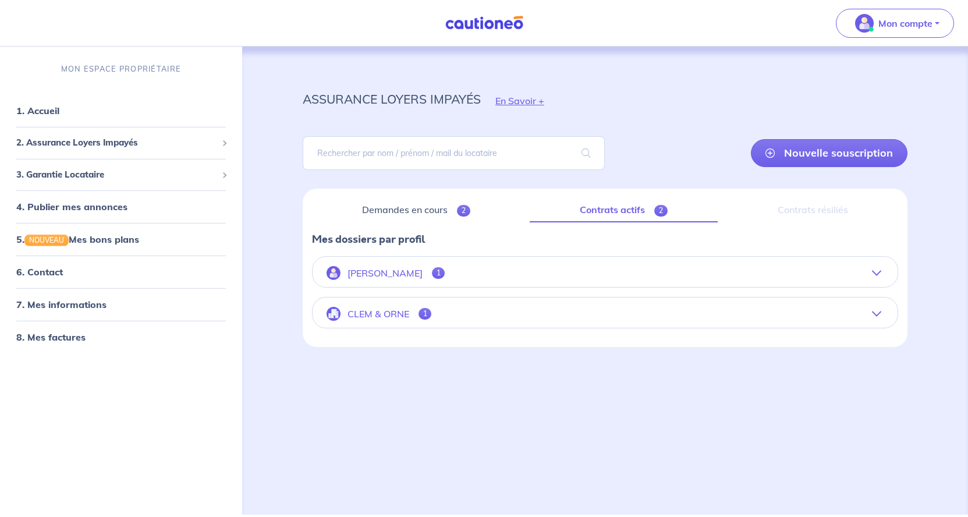
click at [879, 310] on icon "button" at bounding box center [876, 313] width 9 height 9
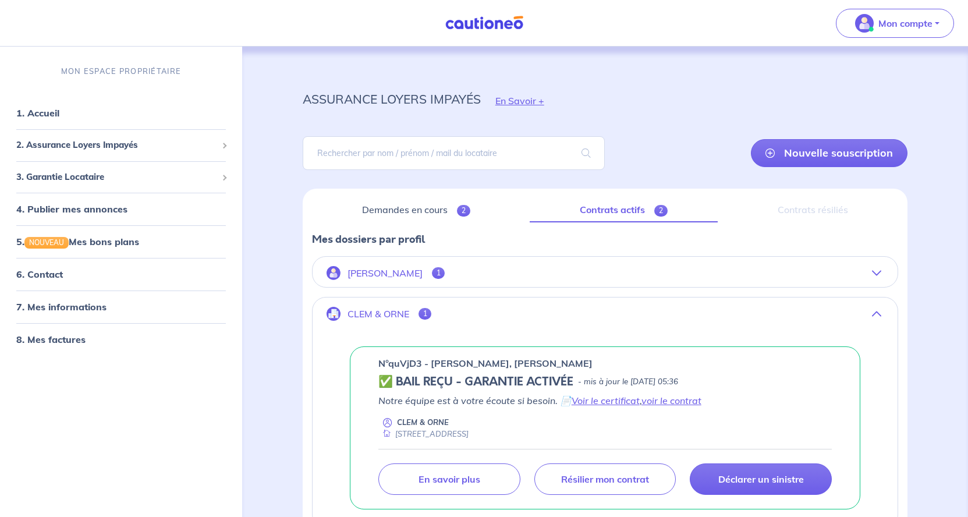
click at [872, 272] on icon "button" at bounding box center [876, 272] width 9 height 9
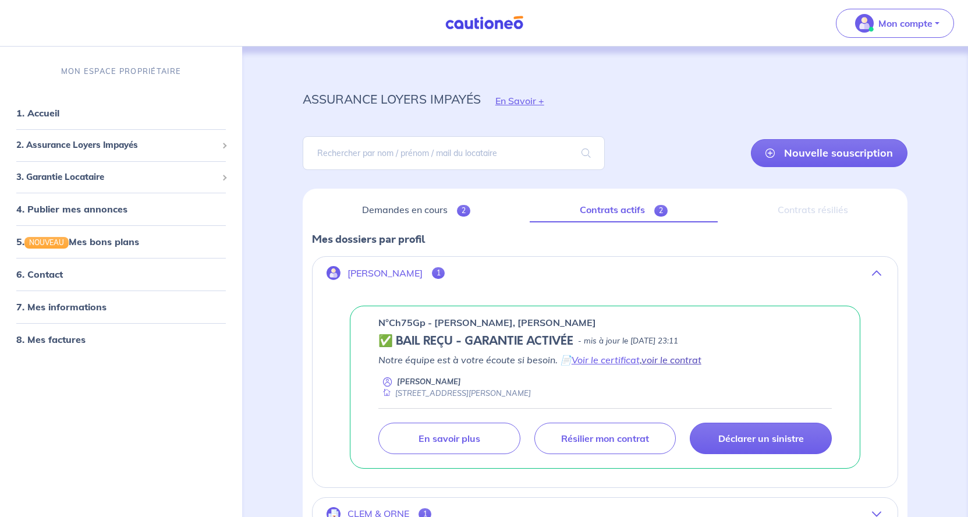
click at [684, 360] on link "voir le contrat" at bounding box center [671, 360] width 60 height 12
click at [427, 216] on link "Demandes en cours 2" at bounding box center [416, 210] width 208 height 24
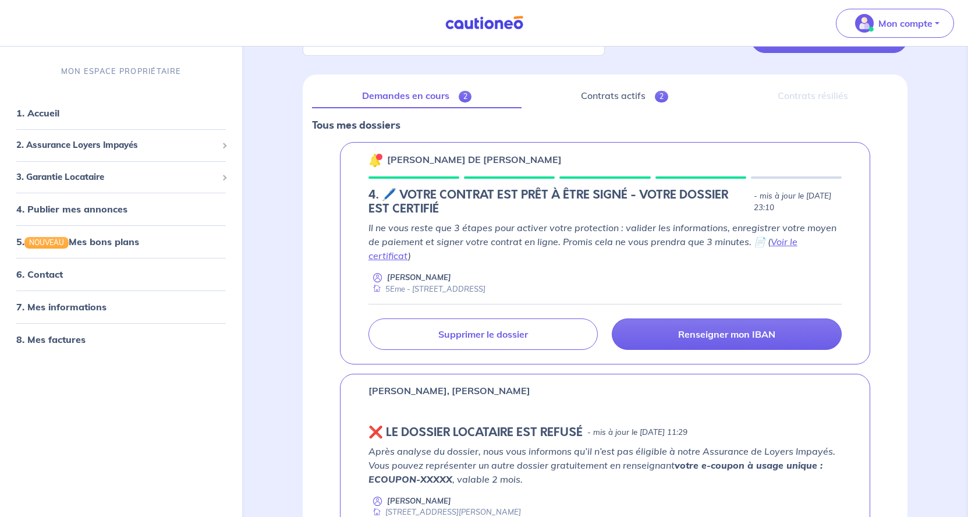
scroll to position [119, 0]
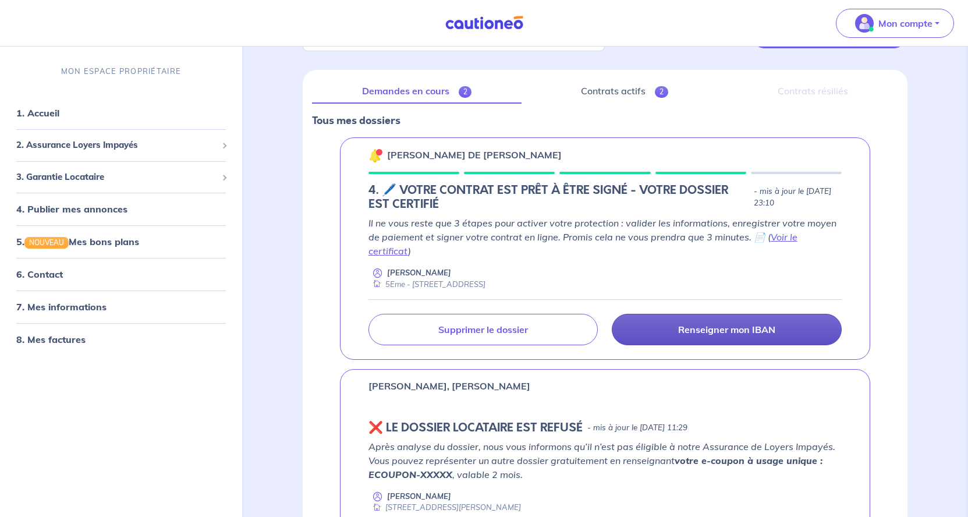
click at [759, 324] on p "Renseigner mon IBAN" at bounding box center [726, 330] width 97 height 12
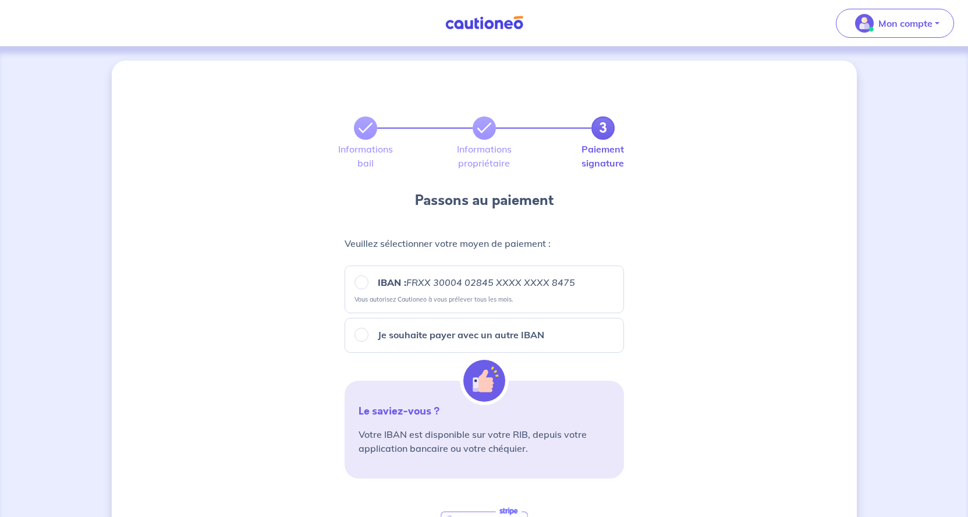
click at [697, 304] on div "3 Informations bail Informations propriétaire Paiement signature Passons au pai…" at bounding box center [484, 422] width 745 height 722
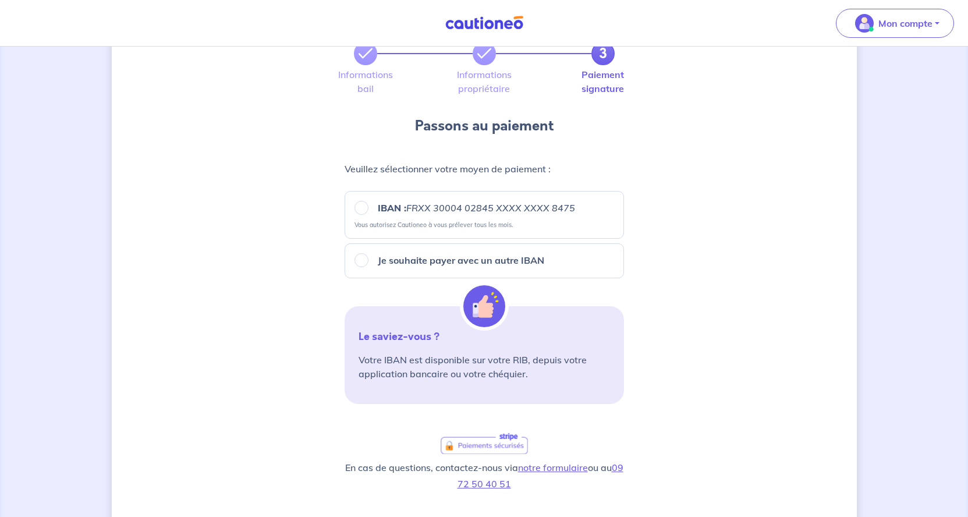
scroll to position [59, 0]
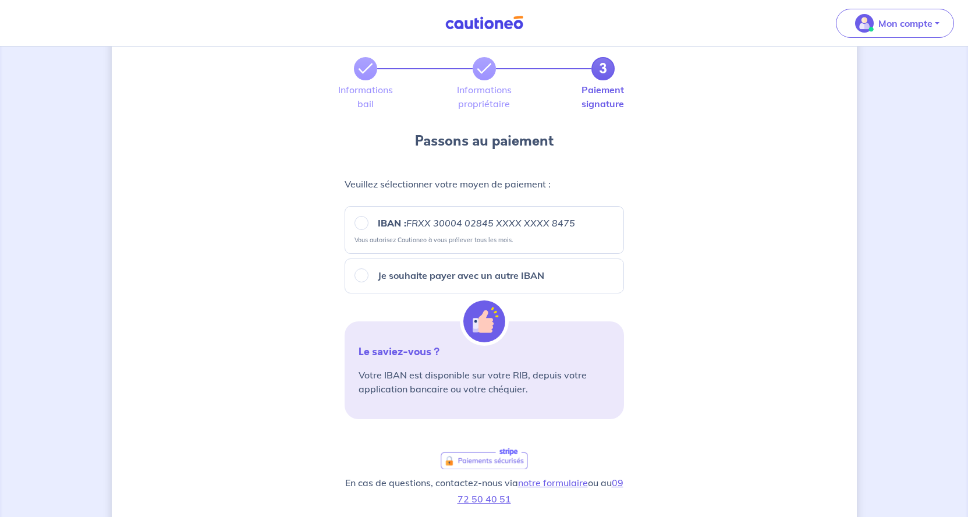
click at [463, 279] on p "Je souhaite payer avec un autre IBAN" at bounding box center [461, 275] width 166 height 14
click at [368, 279] on input "Je souhaite payer avec un autre IBAN" at bounding box center [361, 275] width 14 height 14
radio input "true"
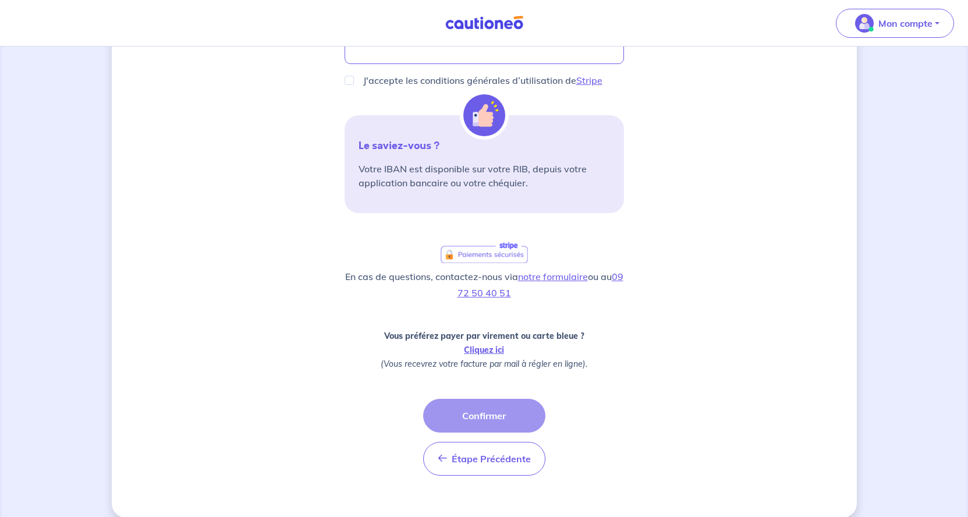
scroll to position [499, 0]
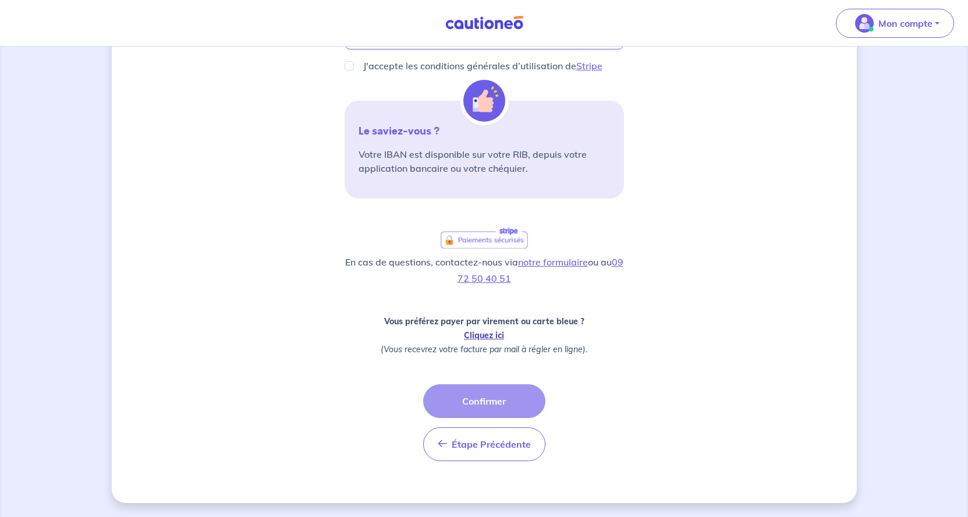
click at [485, 335] on link "Cliquez ici" at bounding box center [484, 335] width 40 height 10
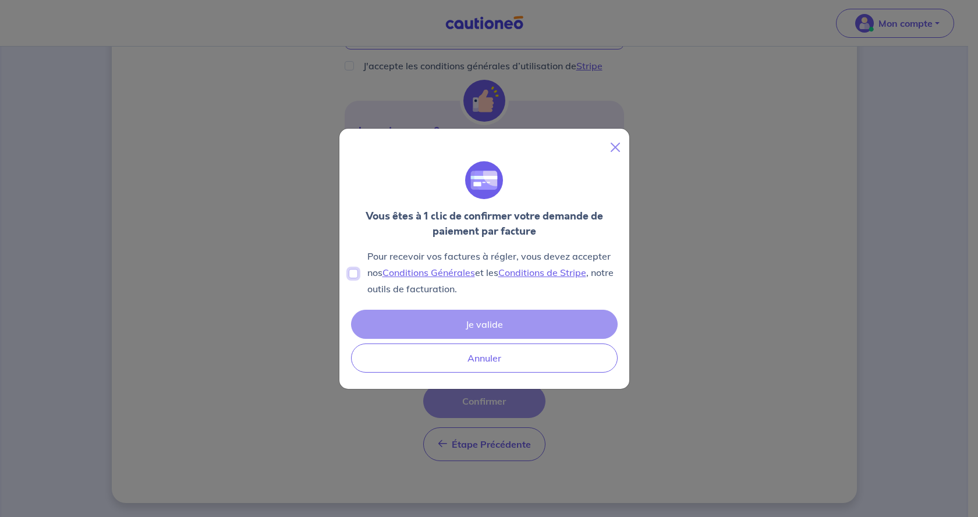
click at [351, 273] on input "Pour recevoir vos factures à régler, vous devez accepter nos Conditions Général…" at bounding box center [353, 273] width 9 height 9
checkbox input "true"
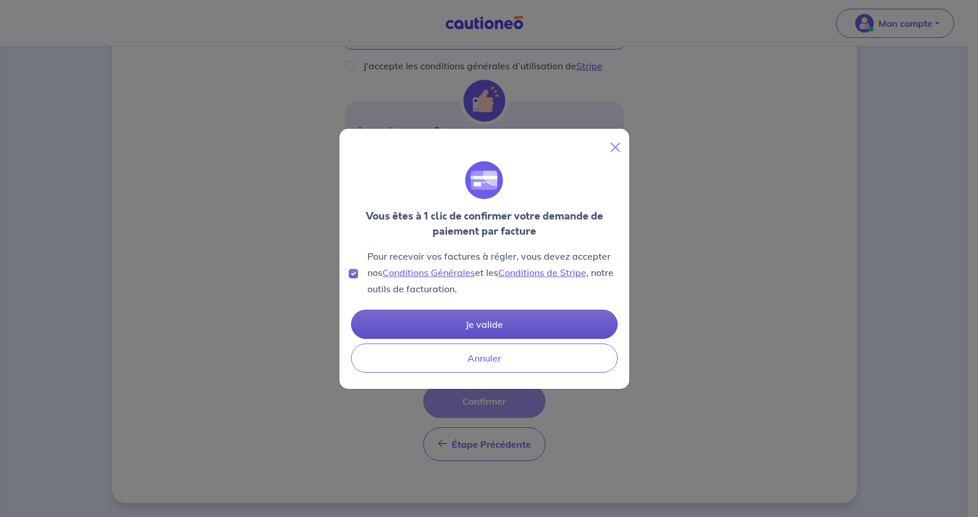
click at [493, 325] on button "Je valide" at bounding box center [484, 324] width 267 height 29
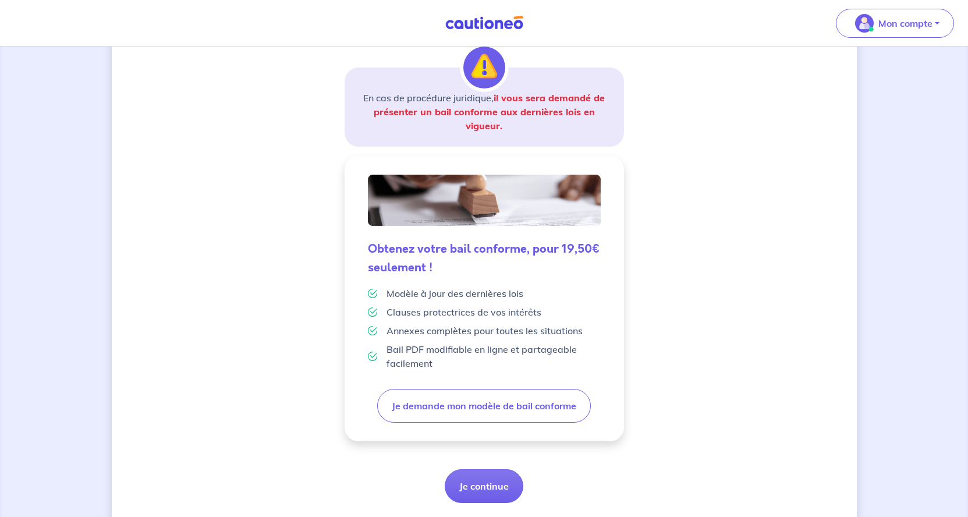
scroll to position [216, 0]
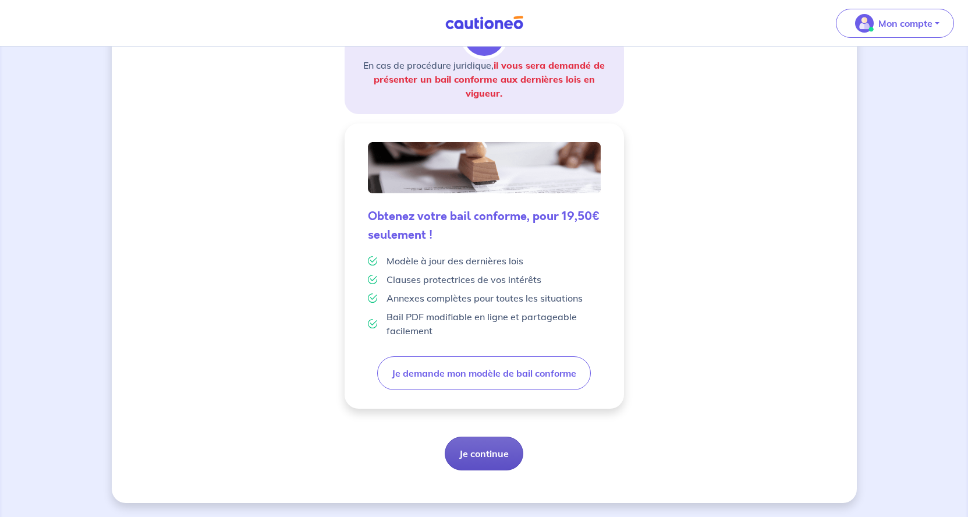
click at [475, 456] on button "Je continue" at bounding box center [484, 453] width 79 height 34
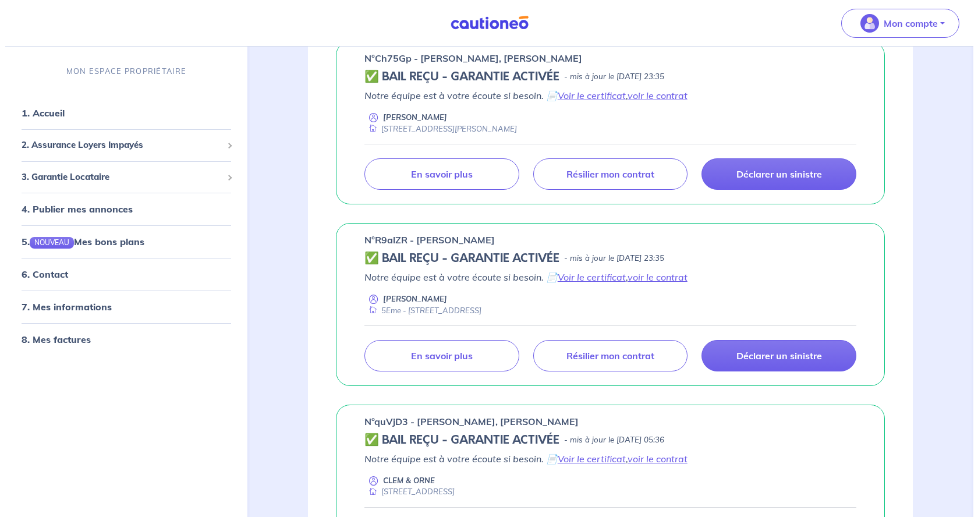
scroll to position [1068, 0]
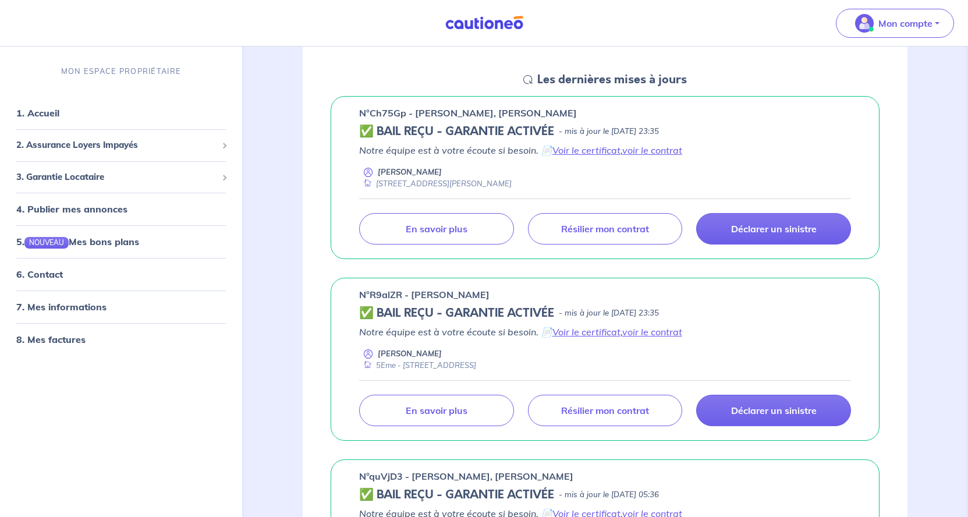
click at [368, 177] on icon at bounding box center [368, 171] width 9 height 11
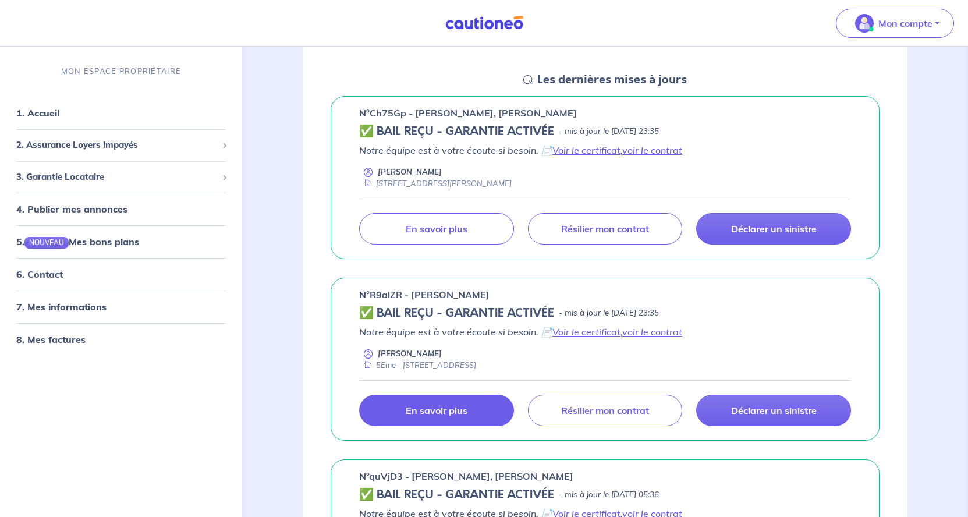
click at [443, 416] on p "En savoir plus" at bounding box center [437, 410] width 62 height 12
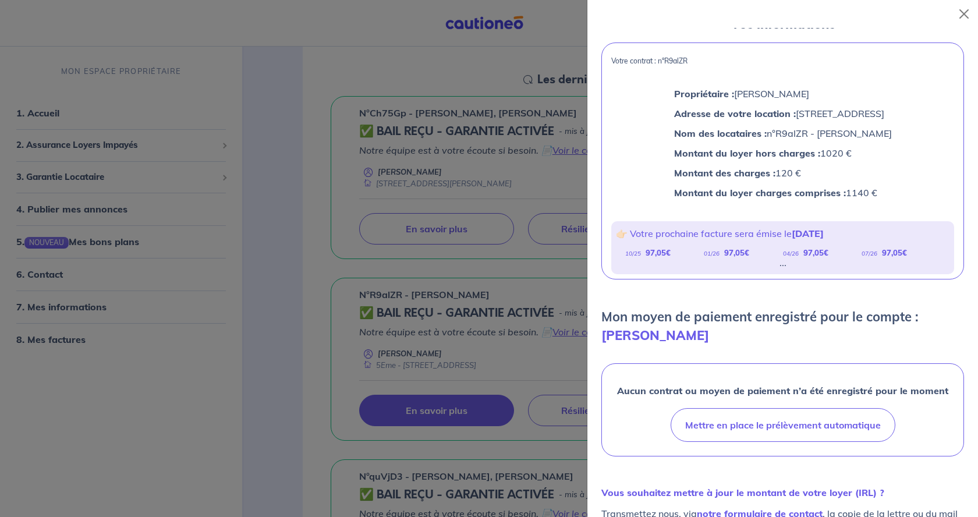
scroll to position [0, 0]
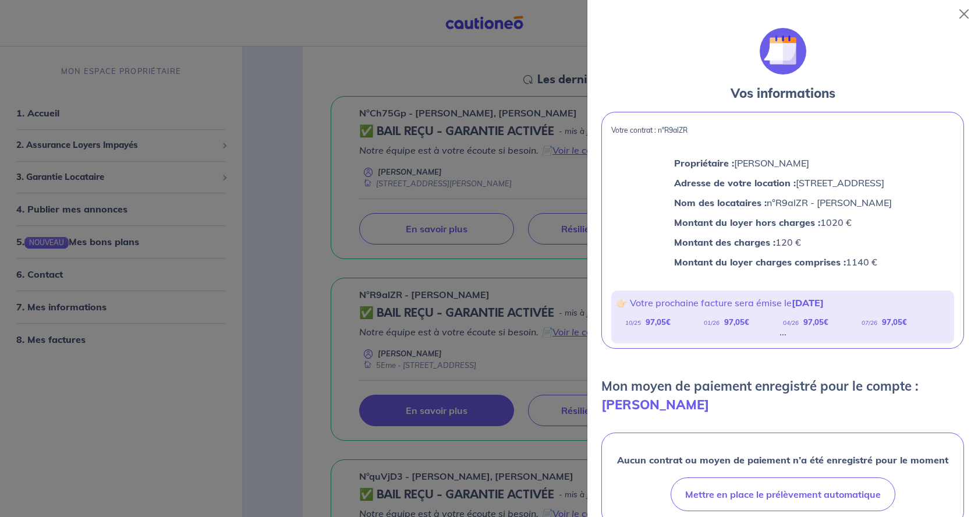
click at [496, 363] on div at bounding box center [489, 258] width 978 height 517
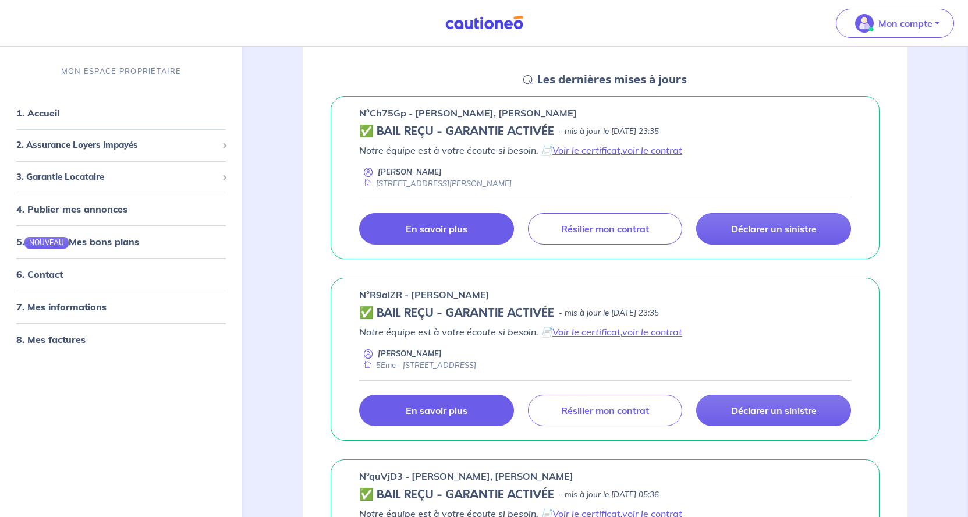
click at [423, 234] on p "En savoir plus" at bounding box center [437, 229] width 62 height 12
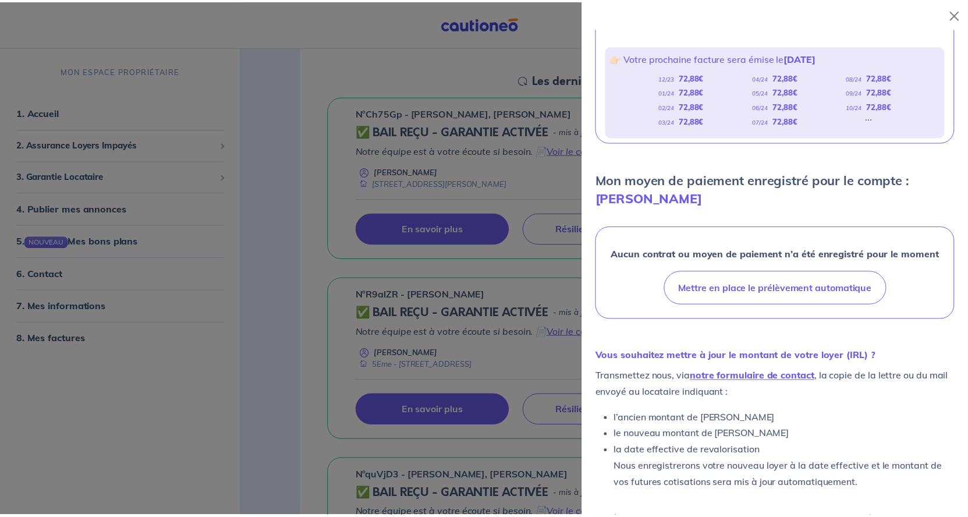
scroll to position [247, 0]
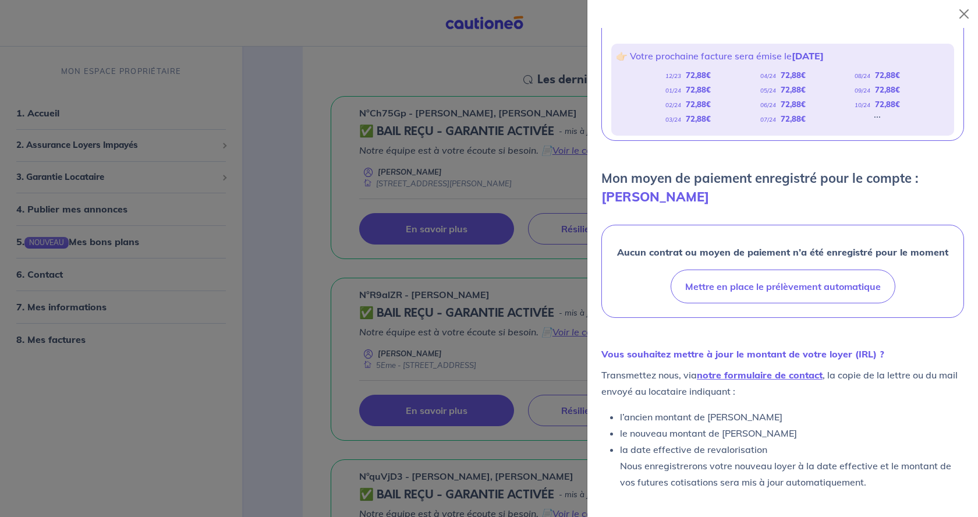
click at [336, 264] on div at bounding box center [489, 258] width 978 height 517
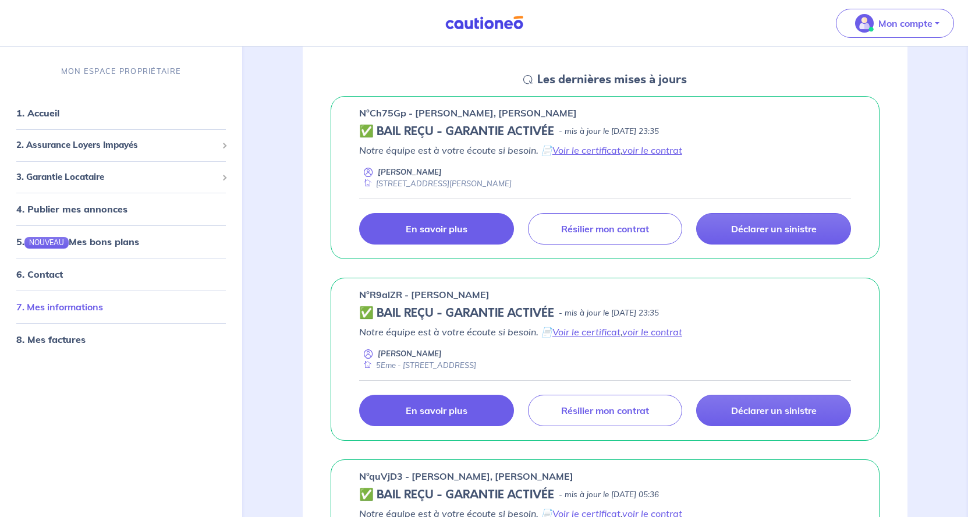
click at [83, 305] on link "7. Mes informations" at bounding box center [59, 307] width 87 height 12
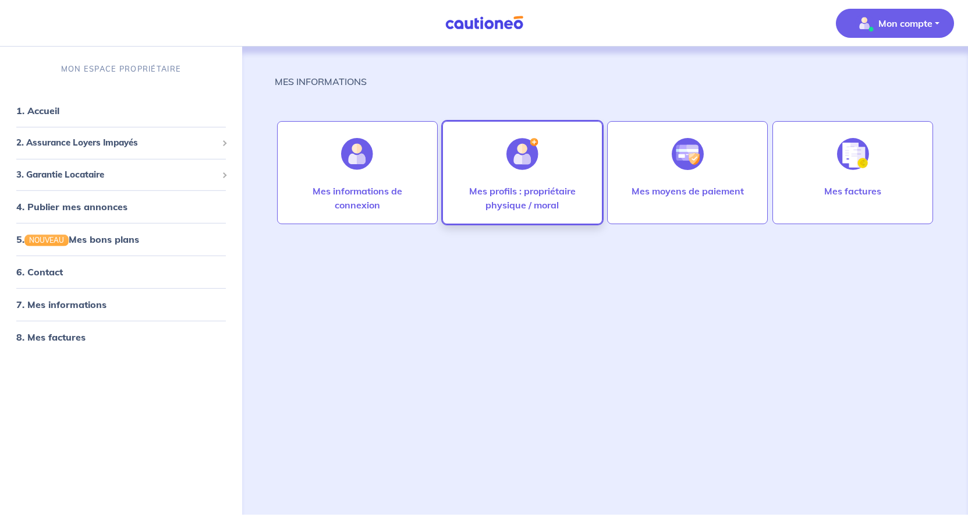
click at [526, 205] on p "Mes profils : propriétaire physique / moral" at bounding box center [522, 198] width 136 height 28
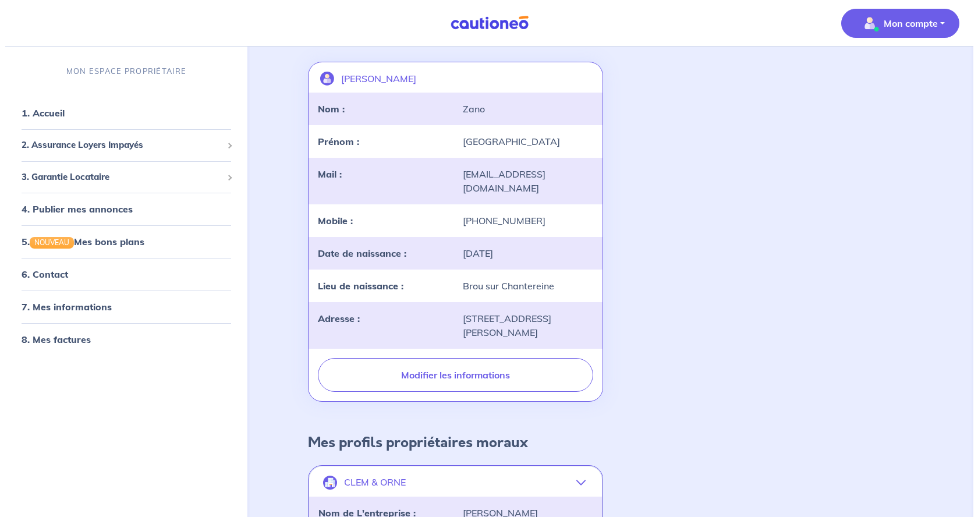
scroll to position [119, 0]
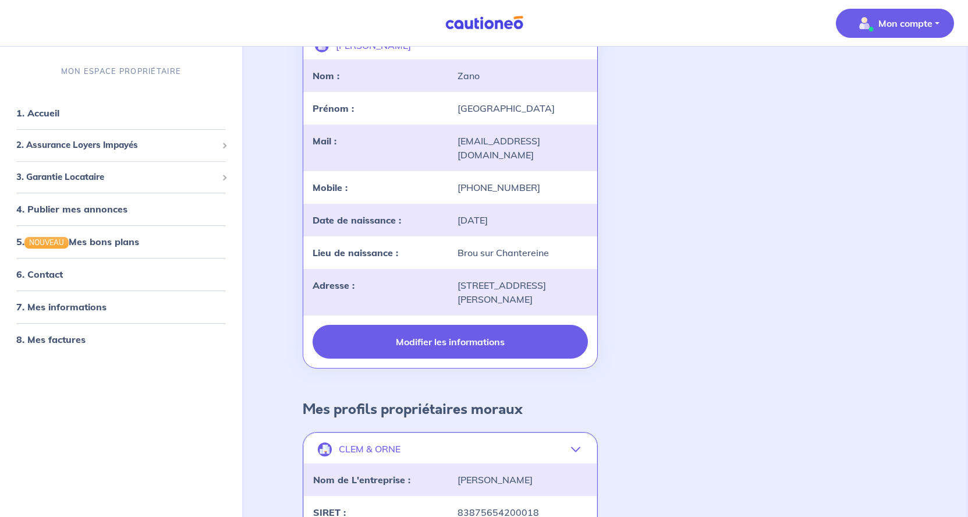
click at [489, 335] on button "Modifier les informations" at bounding box center [450, 342] width 276 height 34
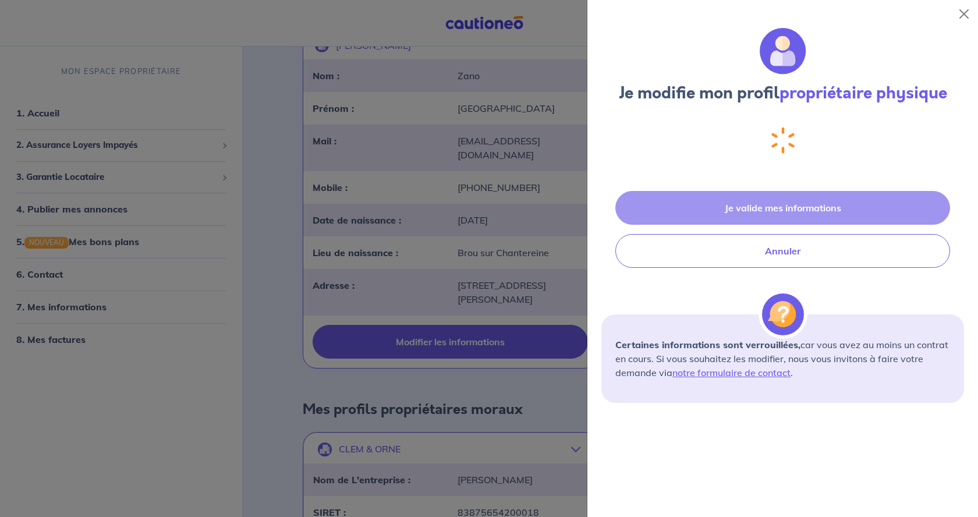
select select "FR"
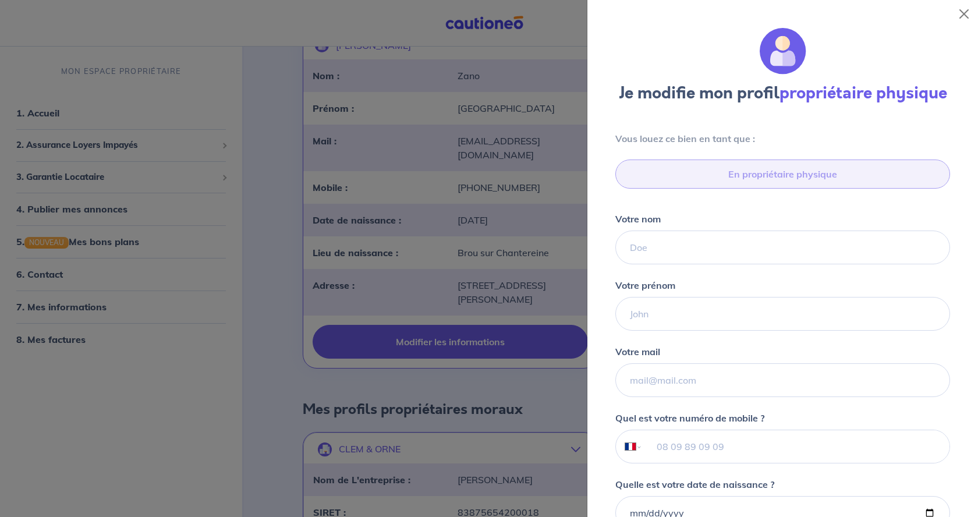
type input "06 22 38 88 53"
type input "5 Bis Rue Félix Faure, 94300 Vincennes"
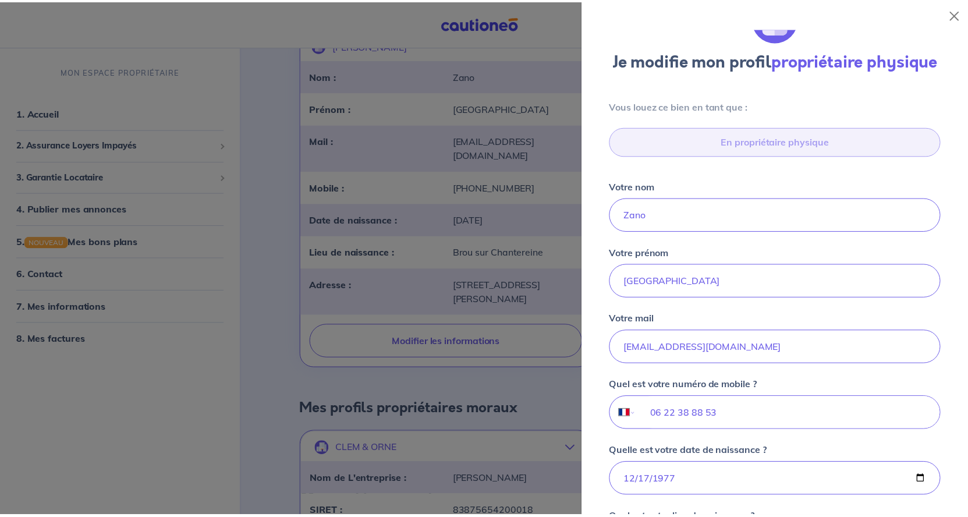
scroll to position [0, 0]
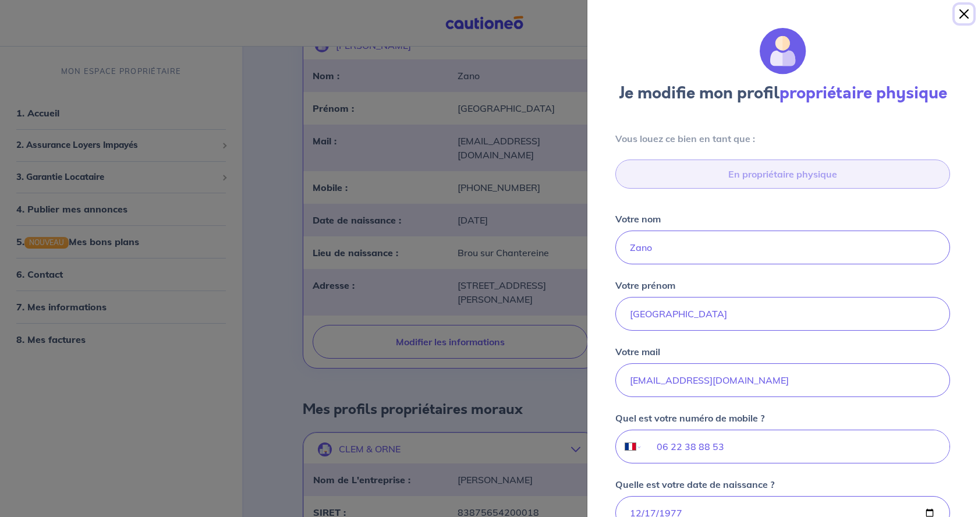
click at [965, 11] on button "Close" at bounding box center [963, 14] width 19 height 19
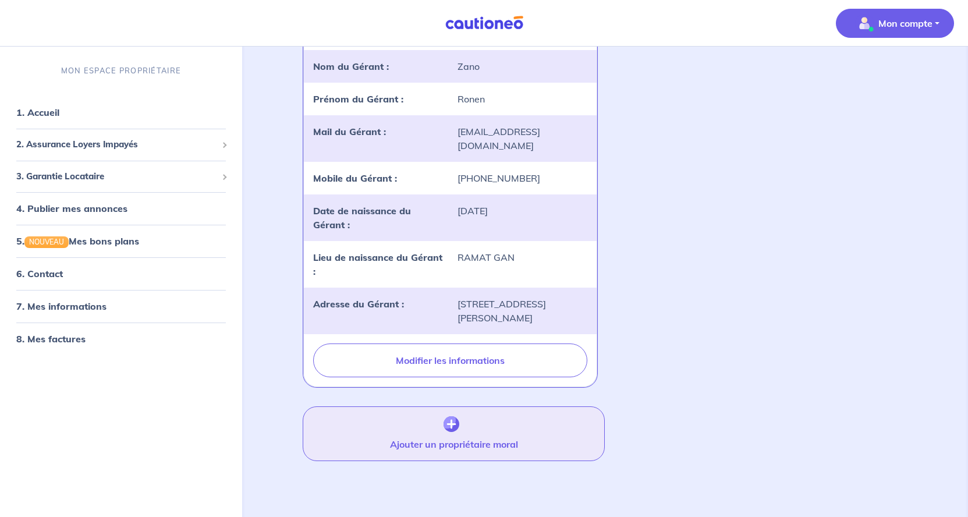
scroll to position [182, 0]
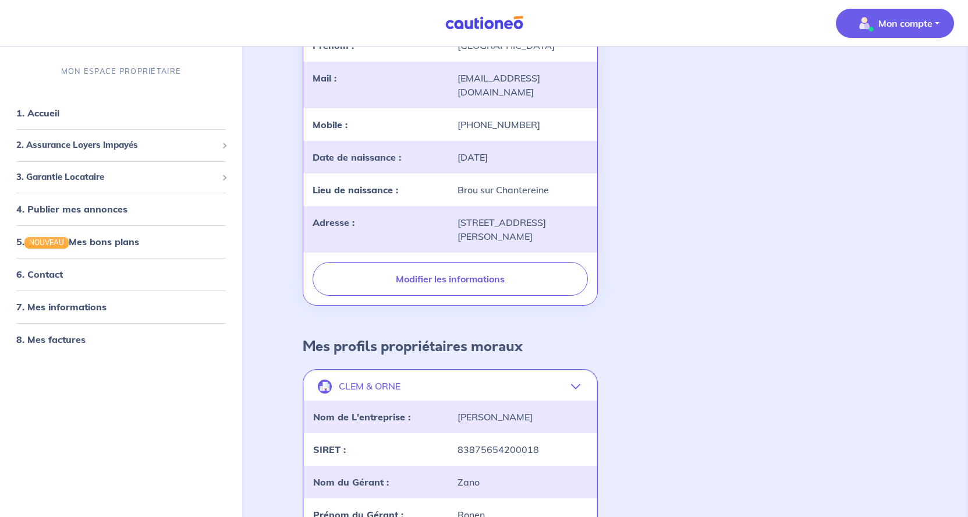
click at [564, 373] on button "CLEM & ORNE" at bounding box center [450, 386] width 293 height 28
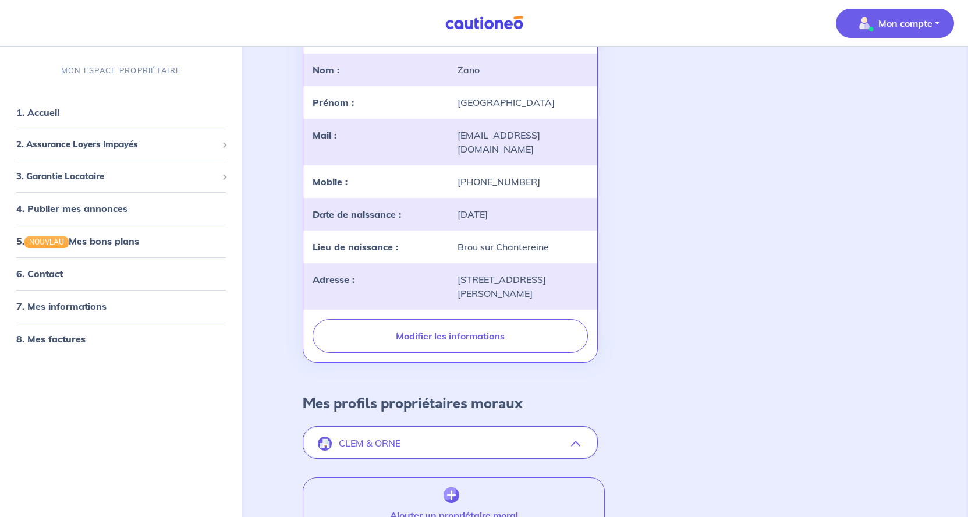
scroll to position [178, 0]
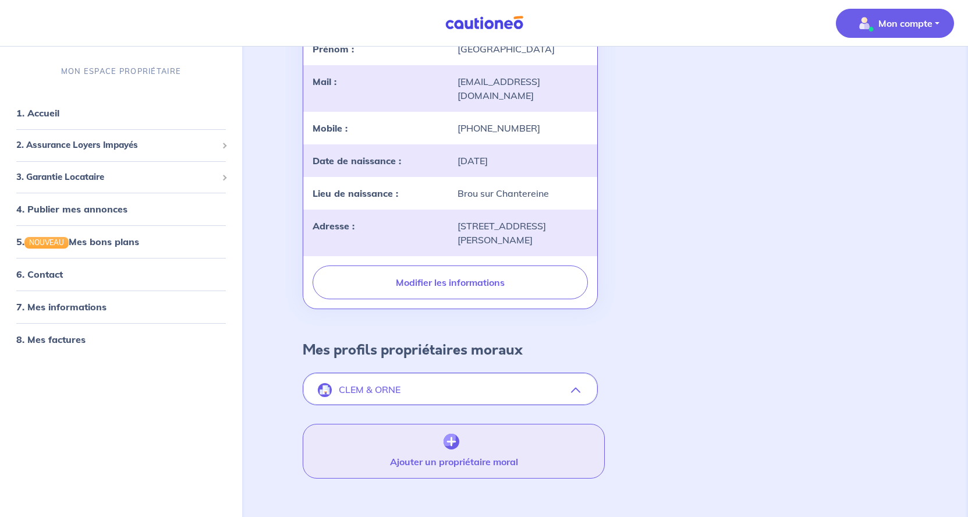
click at [472, 436] on button "Ajouter un propriétaire moral" at bounding box center [454, 451] width 303 height 55
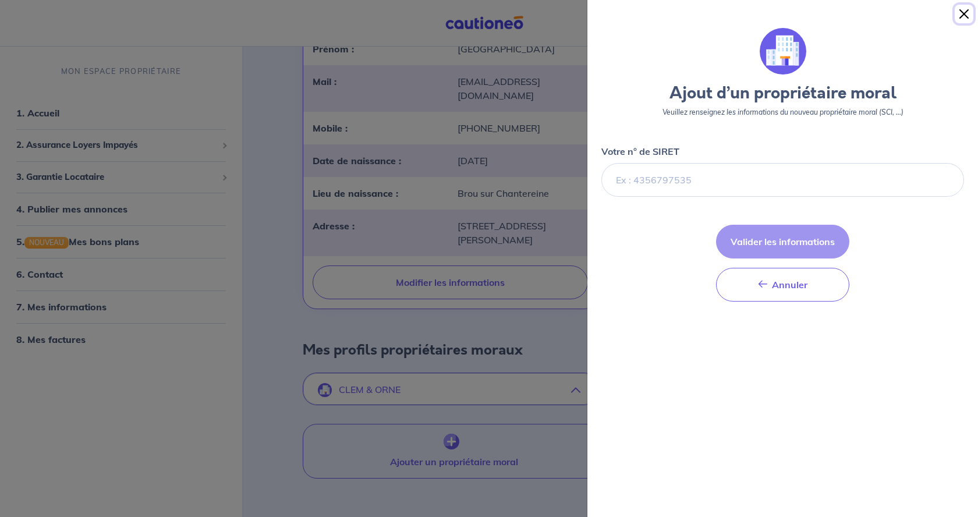
click at [966, 15] on button "Close" at bounding box center [963, 14] width 19 height 19
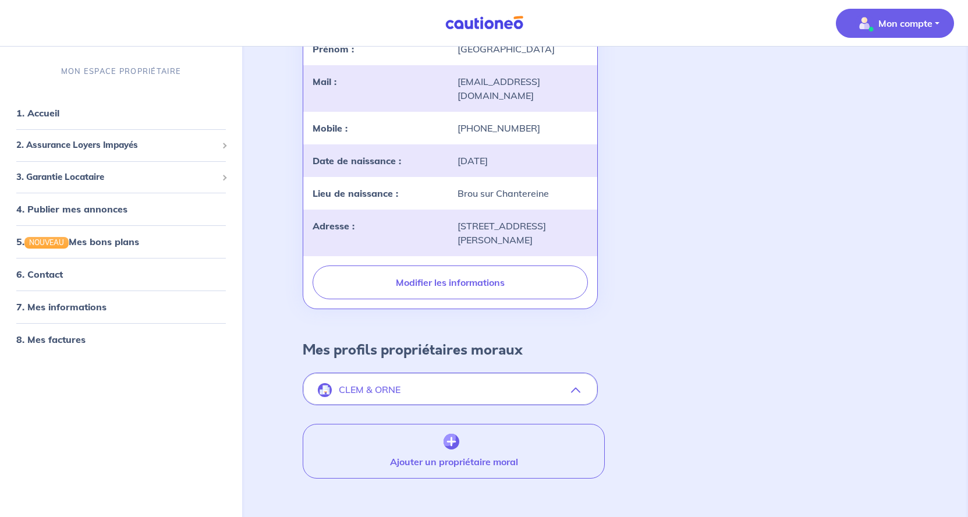
scroll to position [0, 0]
